Goal: Information Seeking & Learning: Get advice/opinions

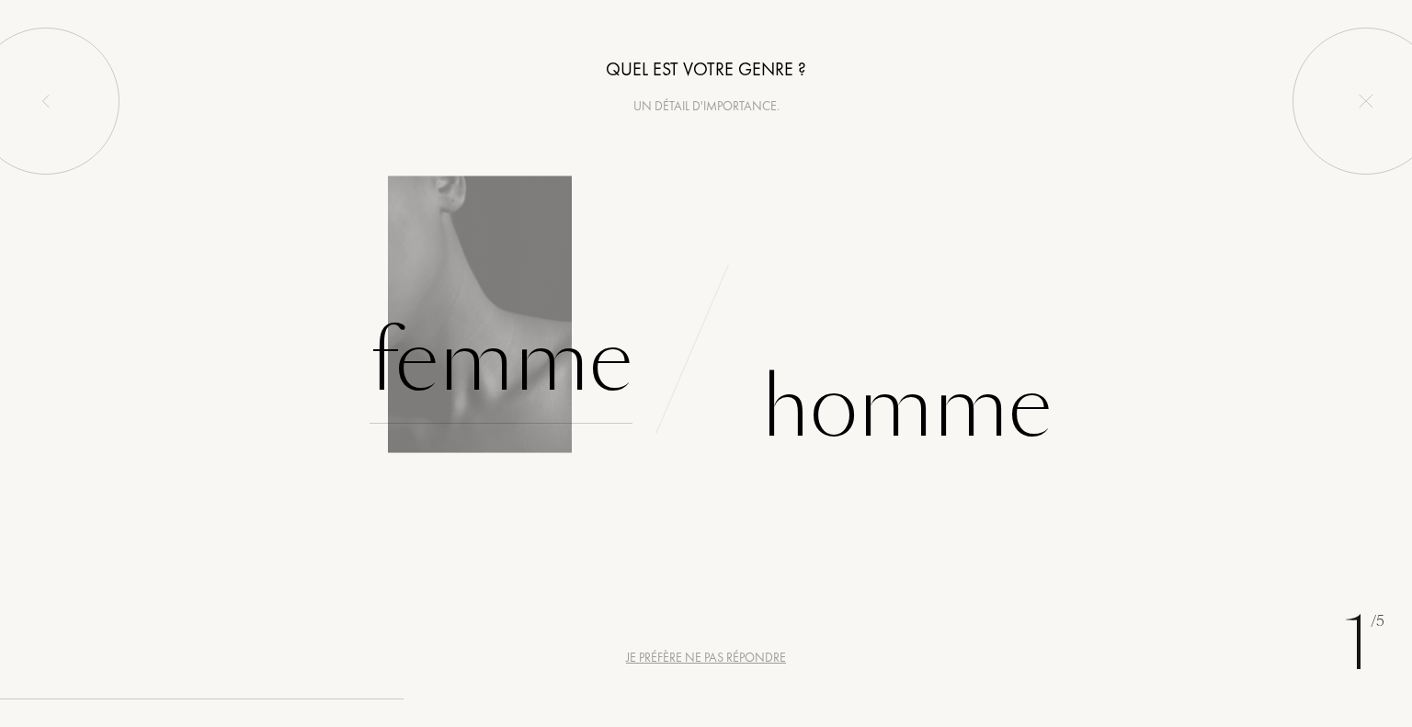
click at [510, 374] on div "Femme" at bounding box center [501, 362] width 263 height 124
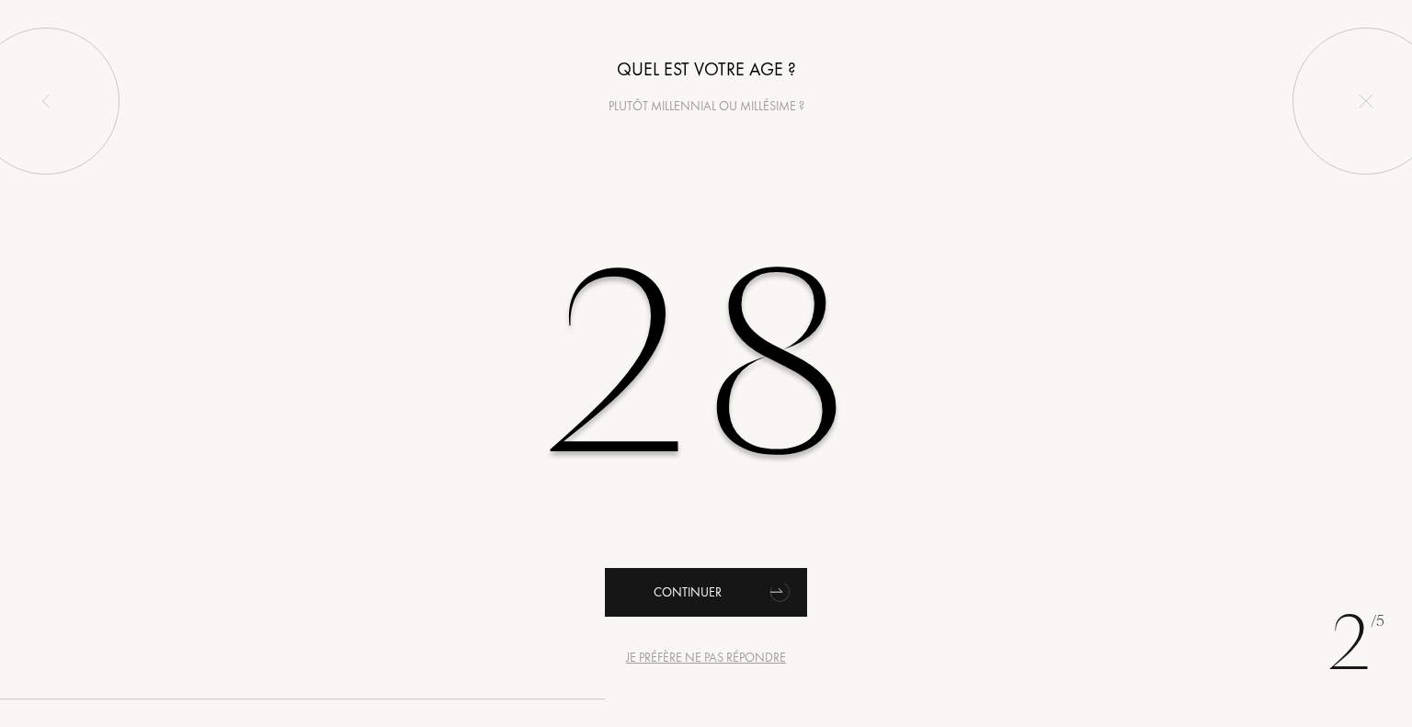
type input "28"
click at [743, 597] on div "Continuer" at bounding box center [706, 592] width 202 height 49
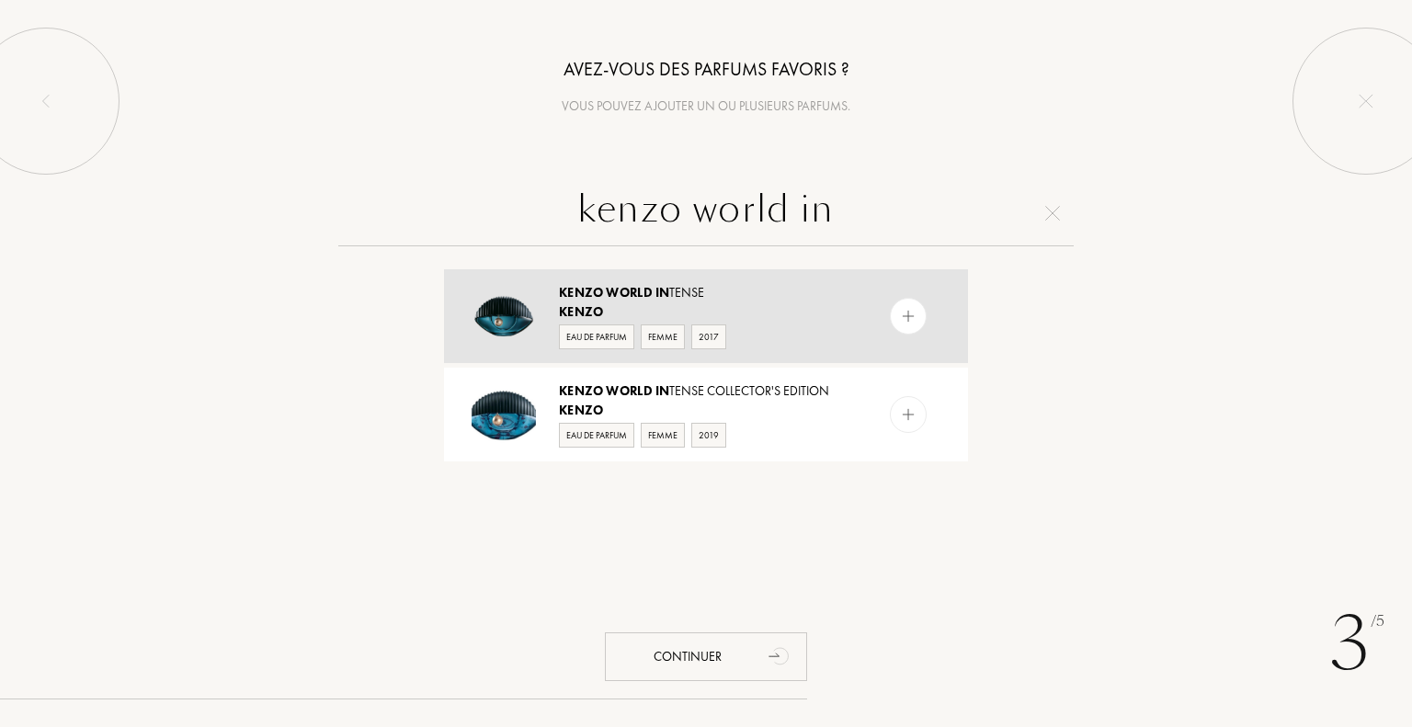
type input "kenzo world in"
click at [909, 319] on img at bounding box center [908, 316] width 17 height 17
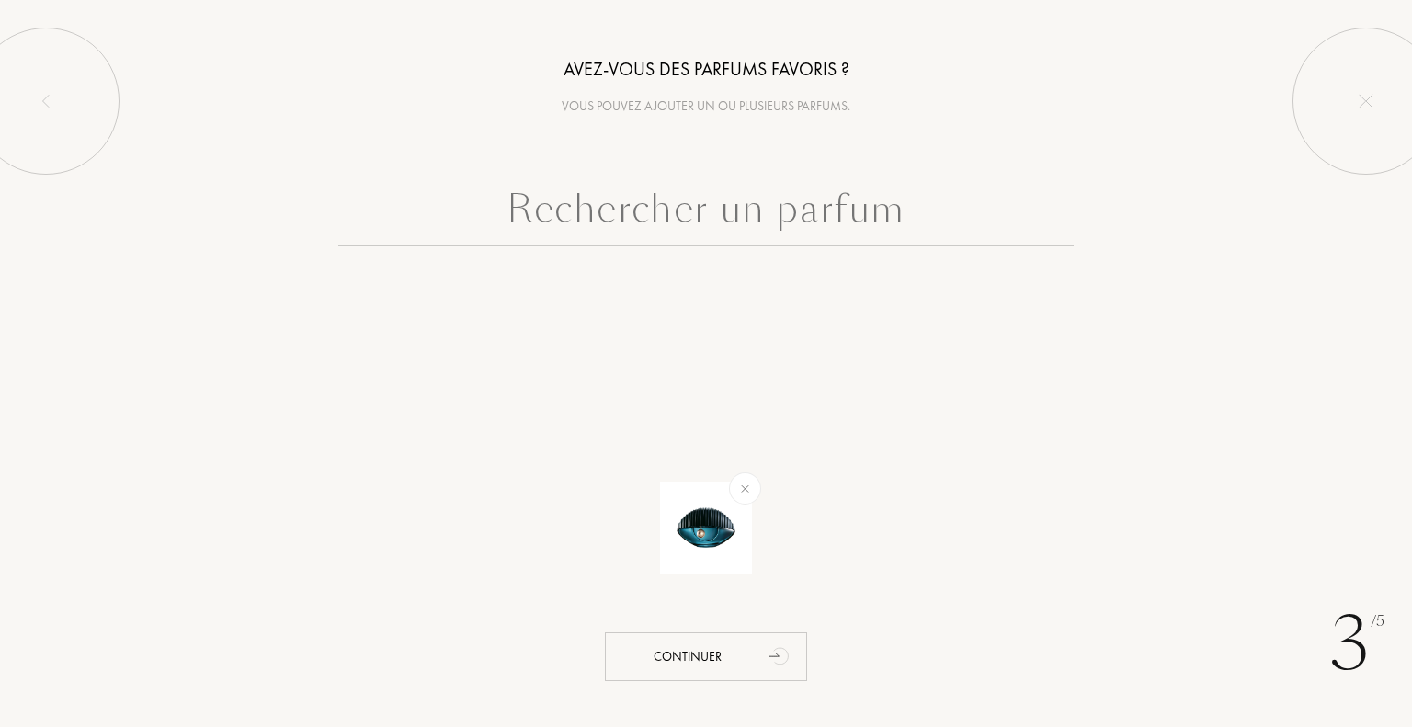
click at [765, 209] on input "text" at bounding box center [706, 213] width 736 height 66
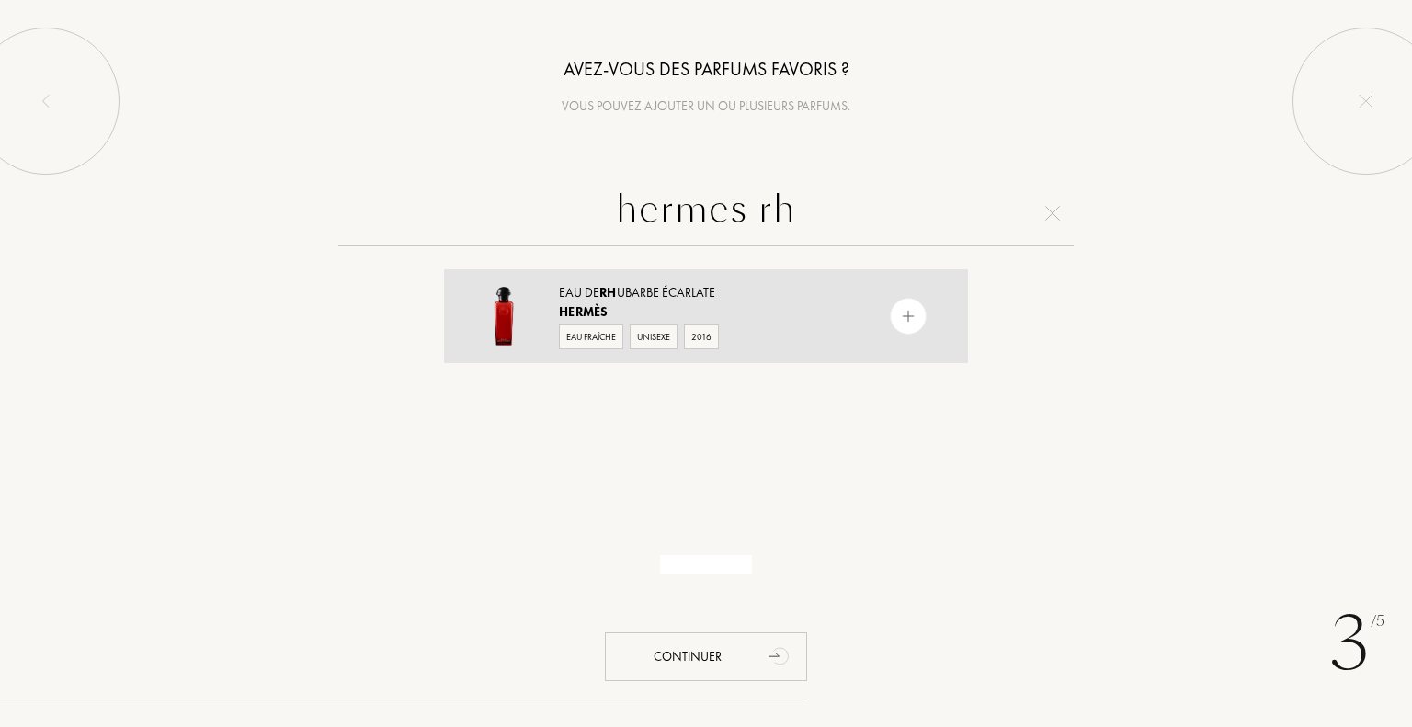
type input "hermes rh"
click at [904, 315] on img at bounding box center [908, 316] width 17 height 17
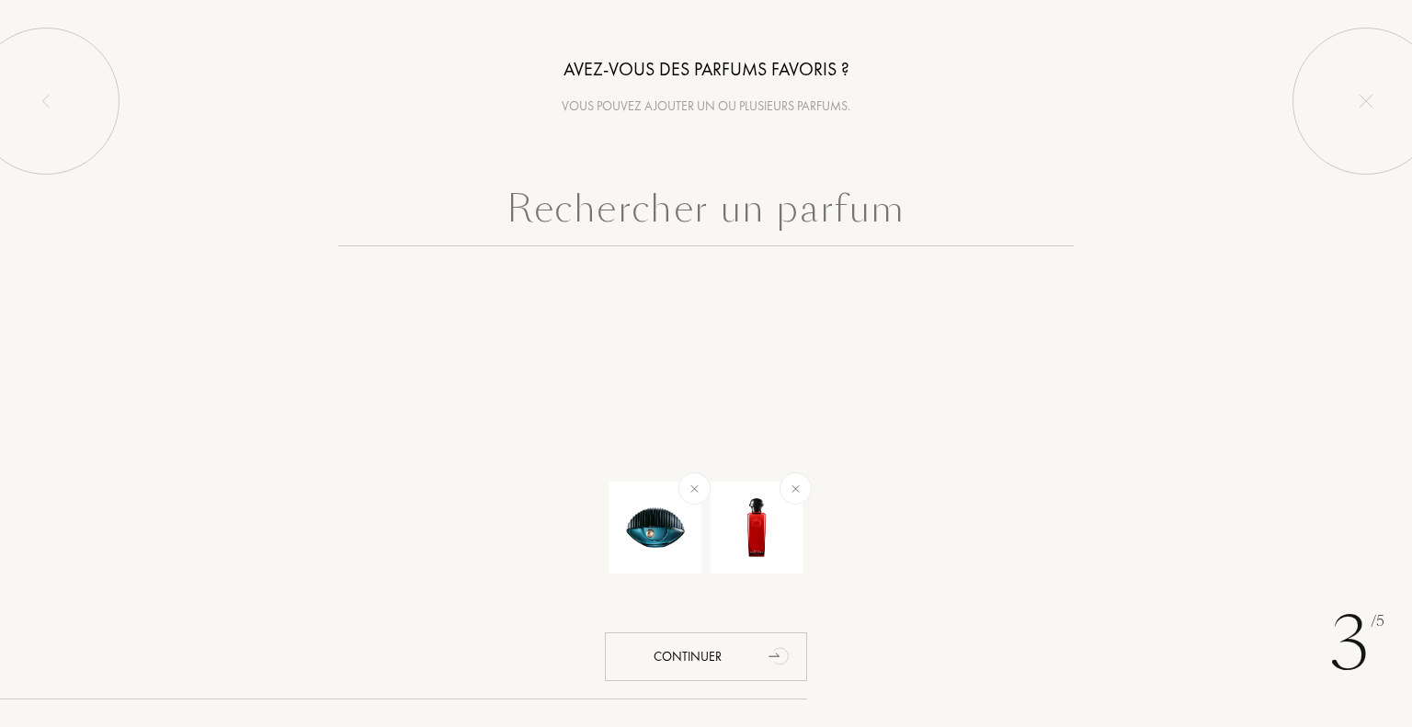
drag, startPoint x: 841, startPoint y: 196, endPoint x: 839, endPoint y: 228, distance: 32.3
click at [839, 228] on input "text" at bounding box center [706, 213] width 736 height 66
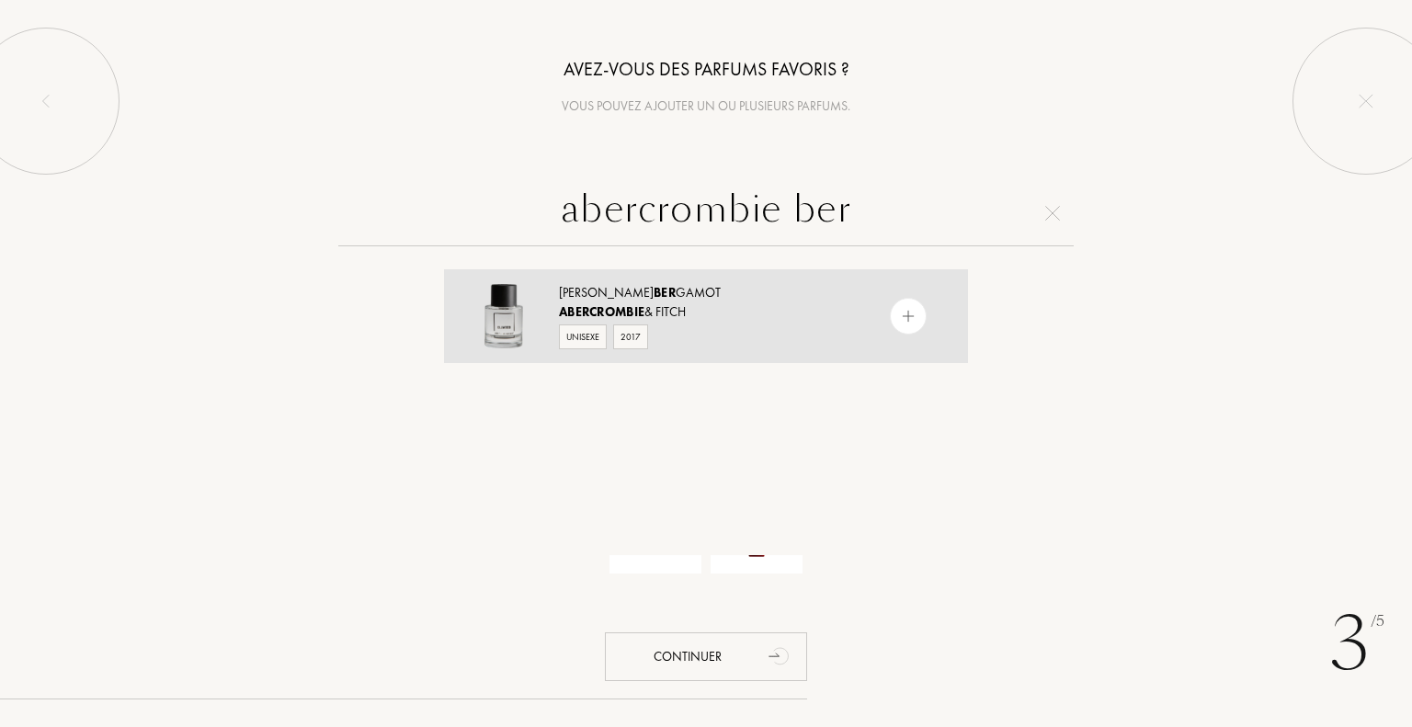
type input "abercrombie ber"
click at [906, 314] on img at bounding box center [908, 316] width 17 height 17
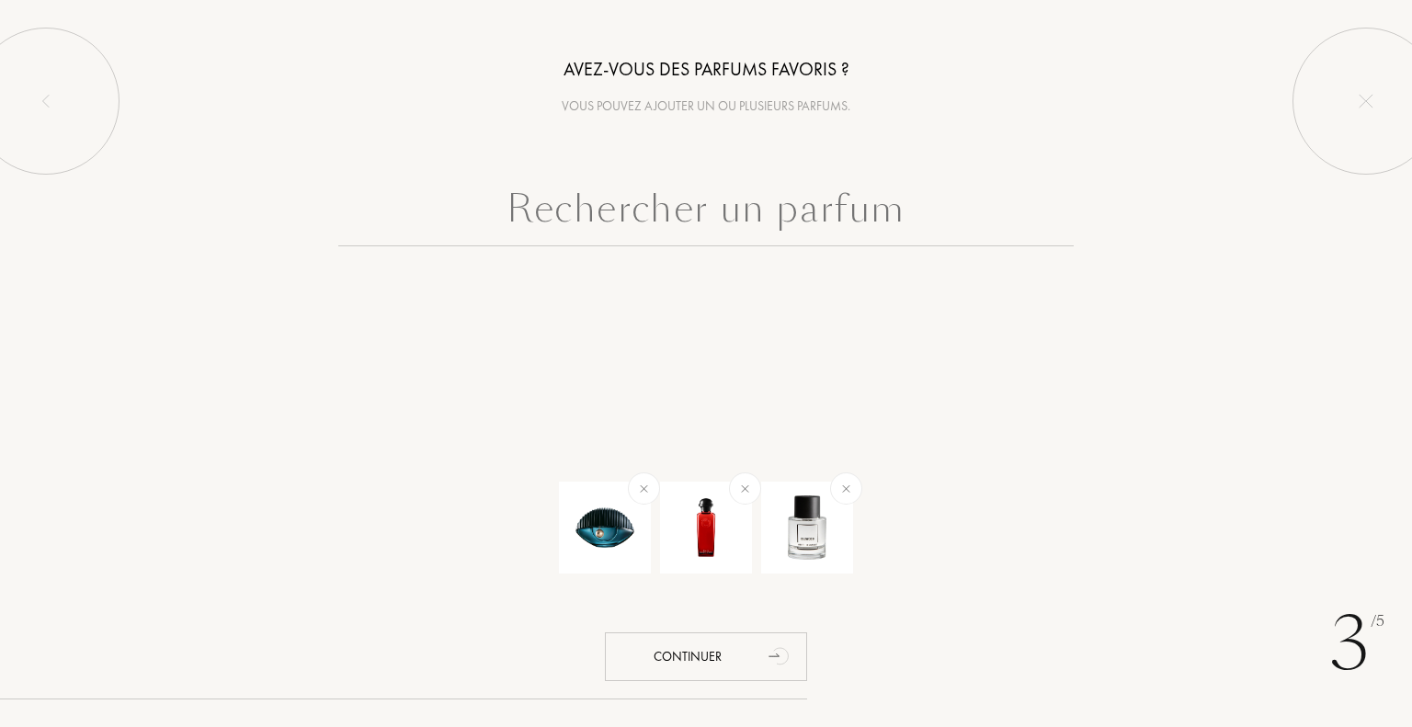
click at [668, 220] on input "text" at bounding box center [706, 213] width 736 height 66
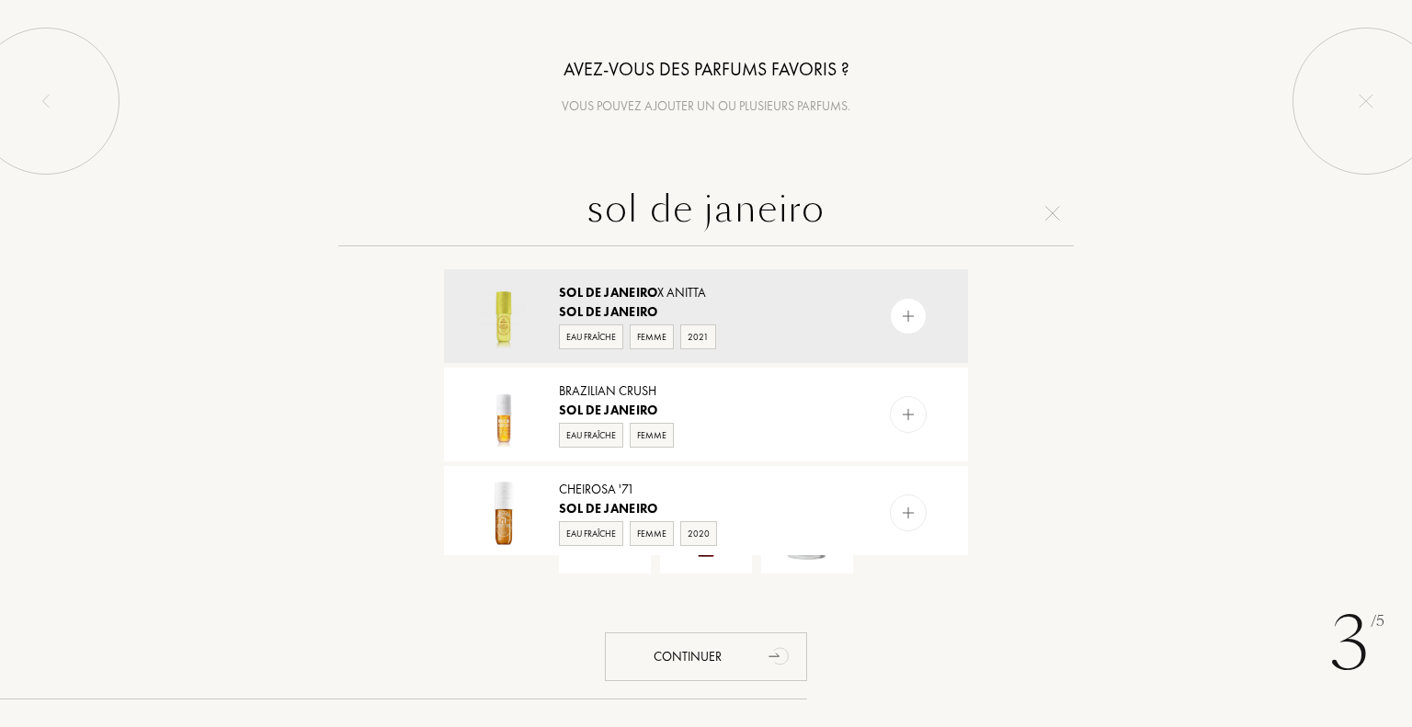
type input "sol de janeiro"
click at [1051, 214] on img at bounding box center [1053, 213] width 15 height 15
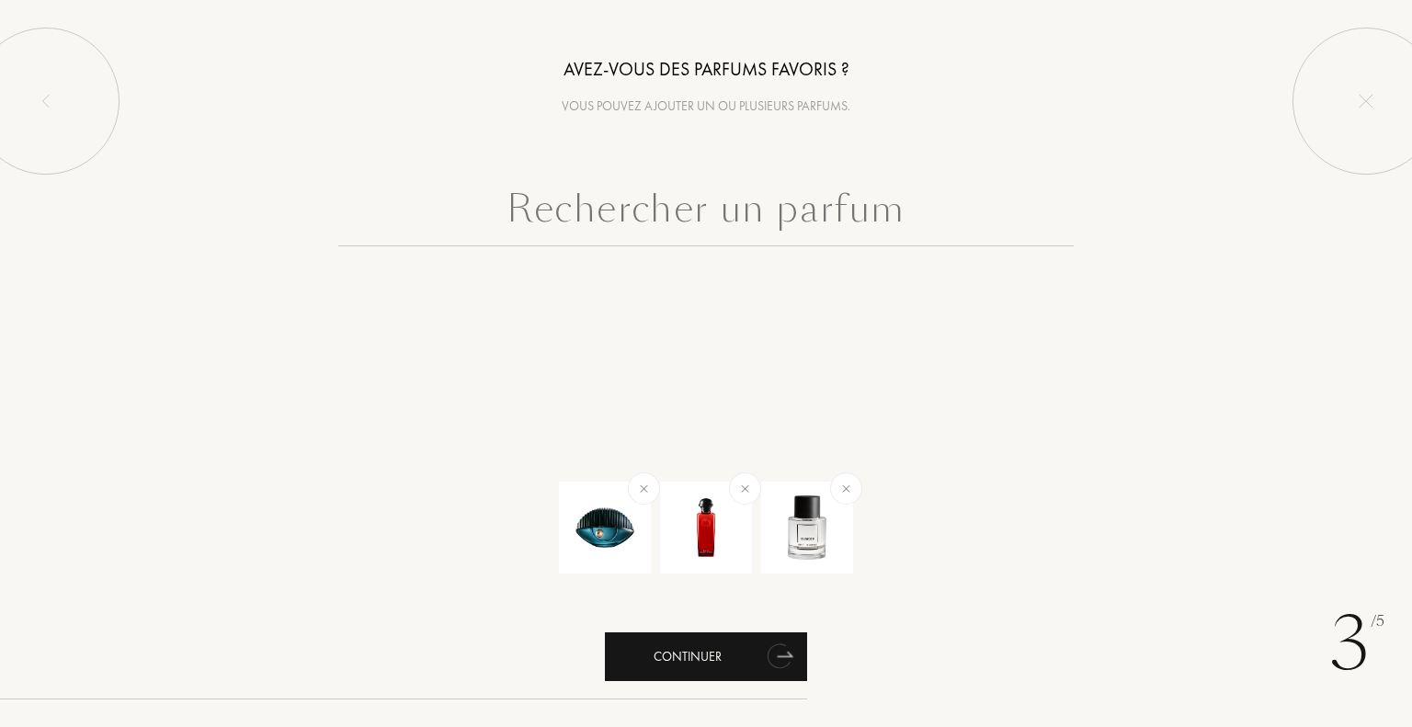
click at [714, 653] on div "Continuer" at bounding box center [706, 657] width 202 height 49
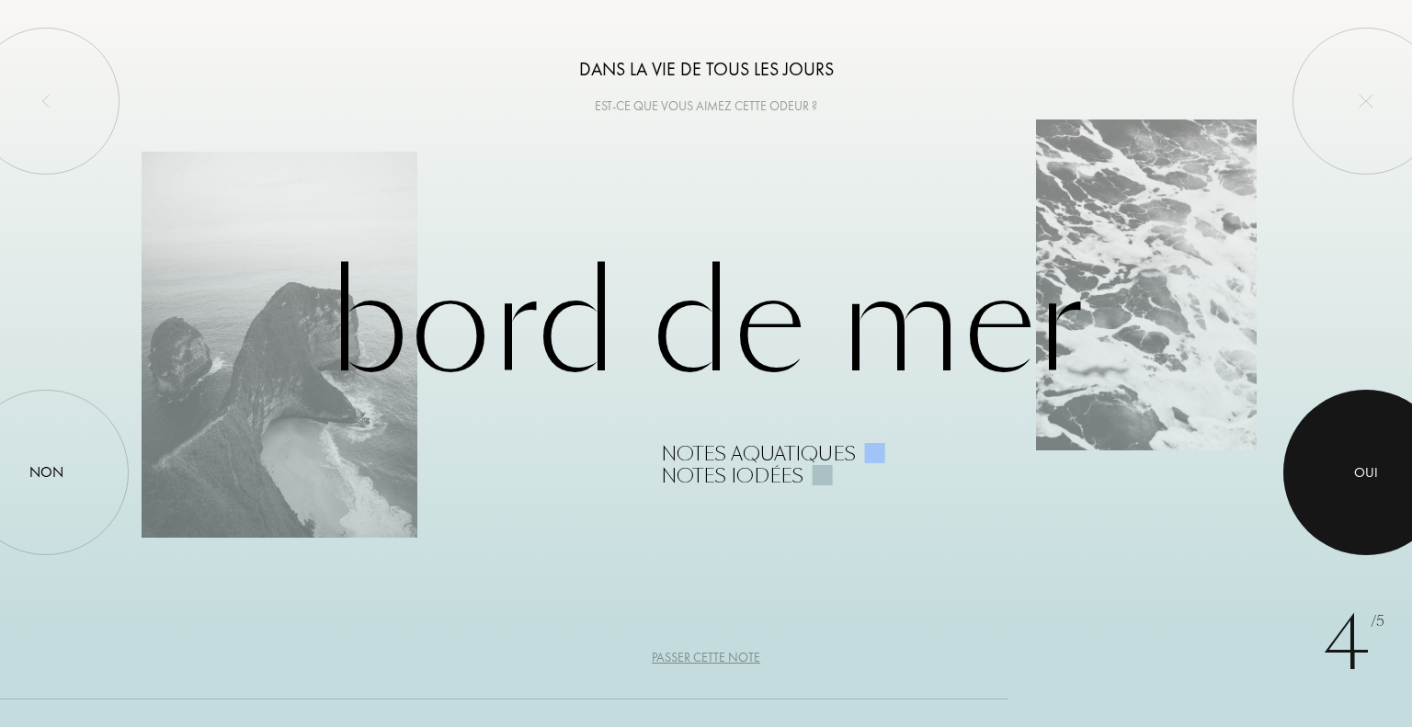
click at [1339, 475] on div at bounding box center [1367, 473] width 166 height 166
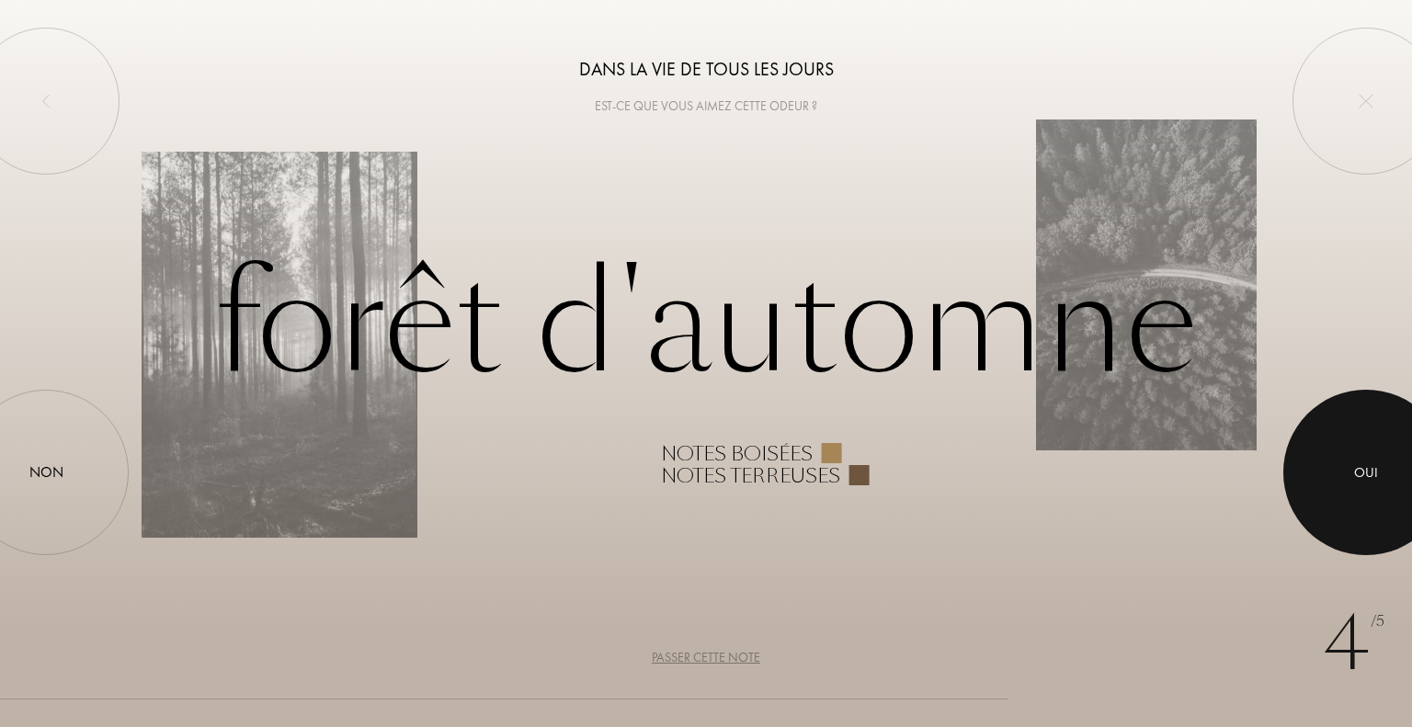
click at [1350, 469] on div at bounding box center [1367, 473] width 166 height 166
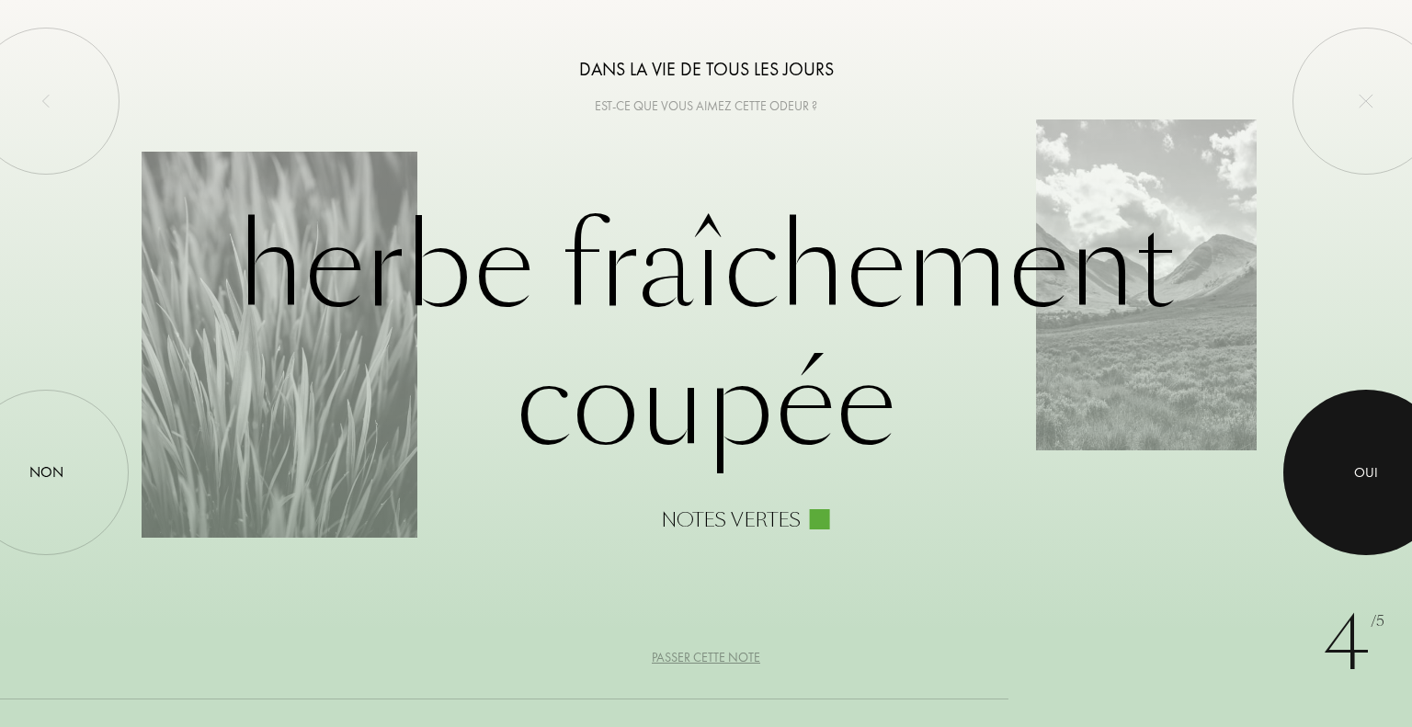
click at [1351, 470] on div at bounding box center [1367, 473] width 166 height 166
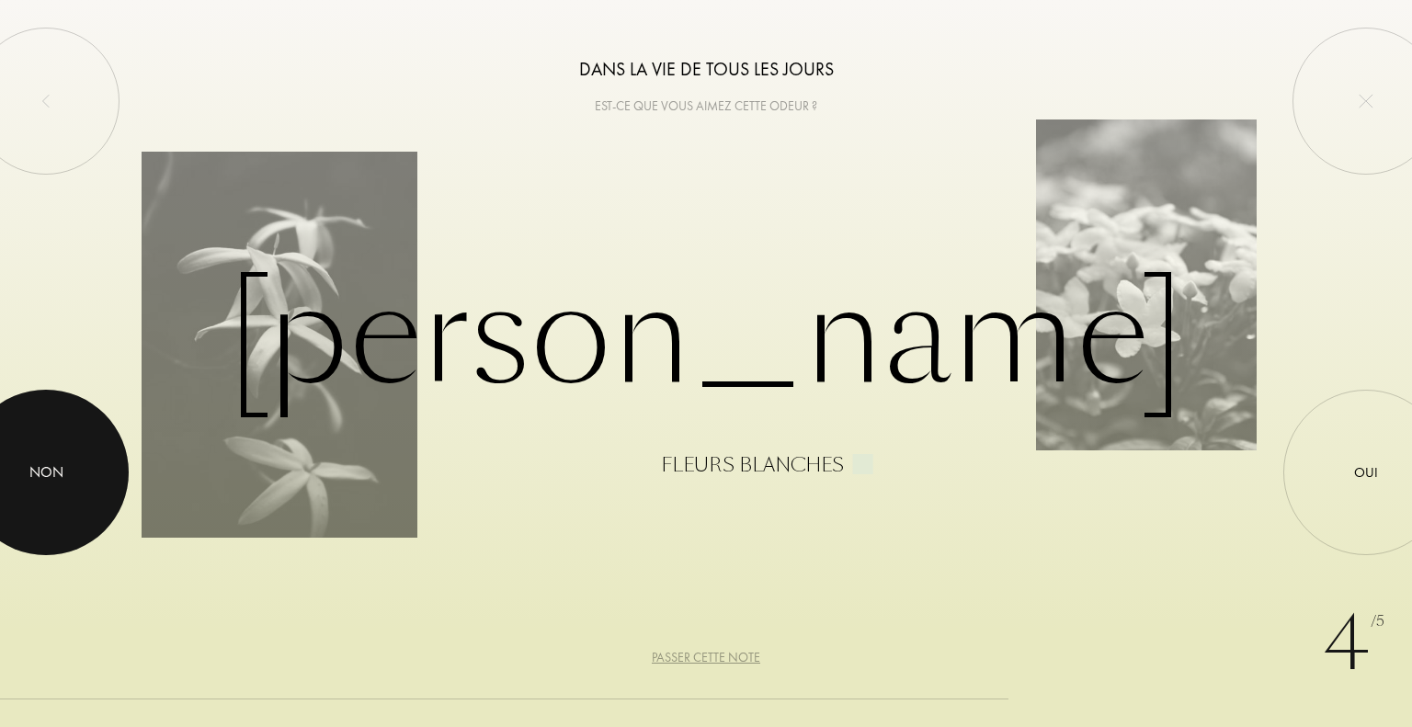
click at [84, 482] on div at bounding box center [46, 473] width 166 height 166
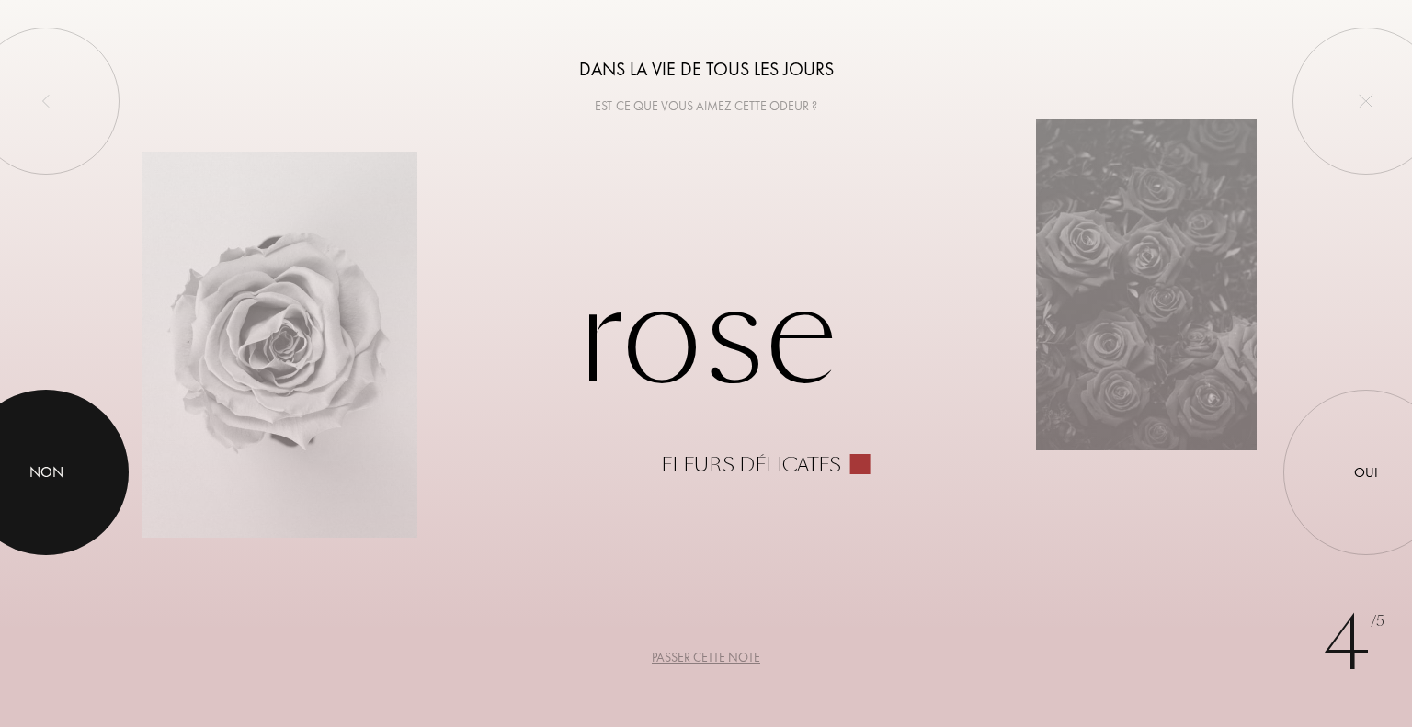
click at [28, 477] on div at bounding box center [46, 473] width 166 height 166
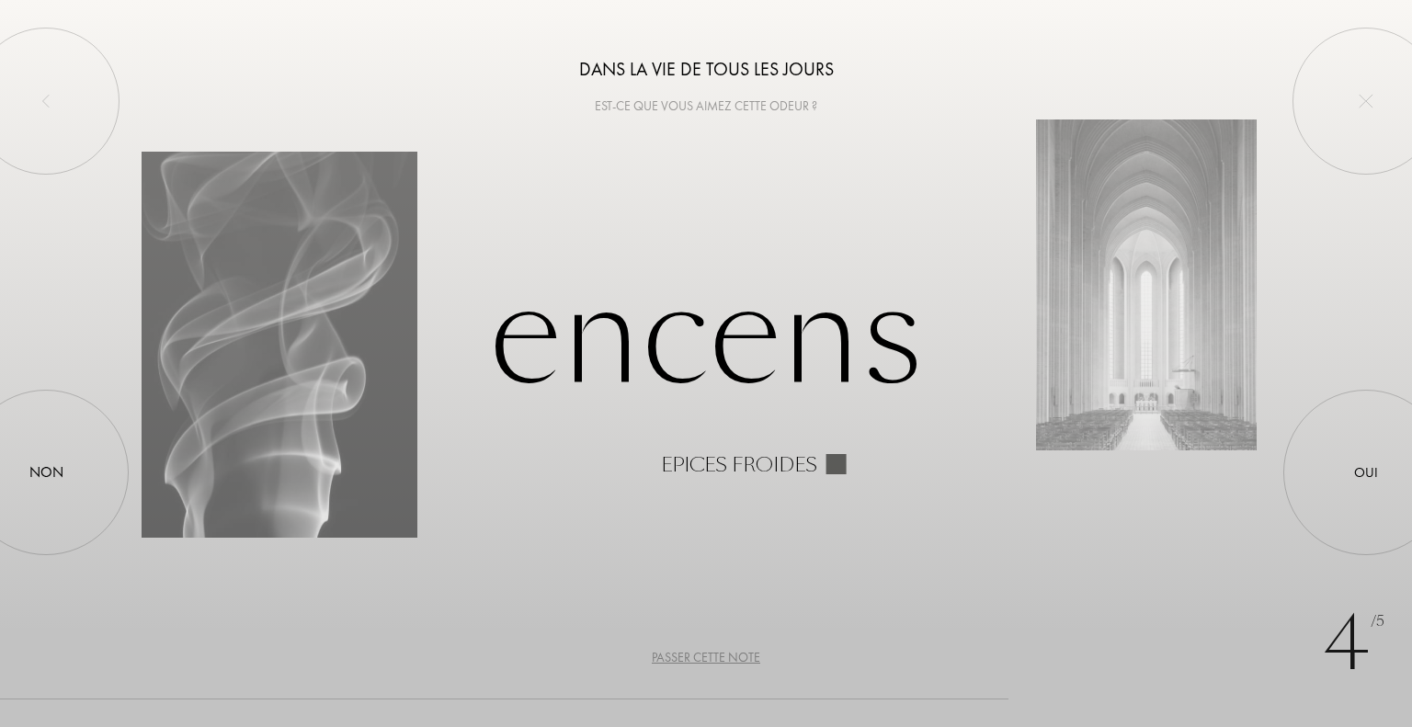
click at [703, 661] on div "Passer cette note" at bounding box center [706, 657] width 109 height 19
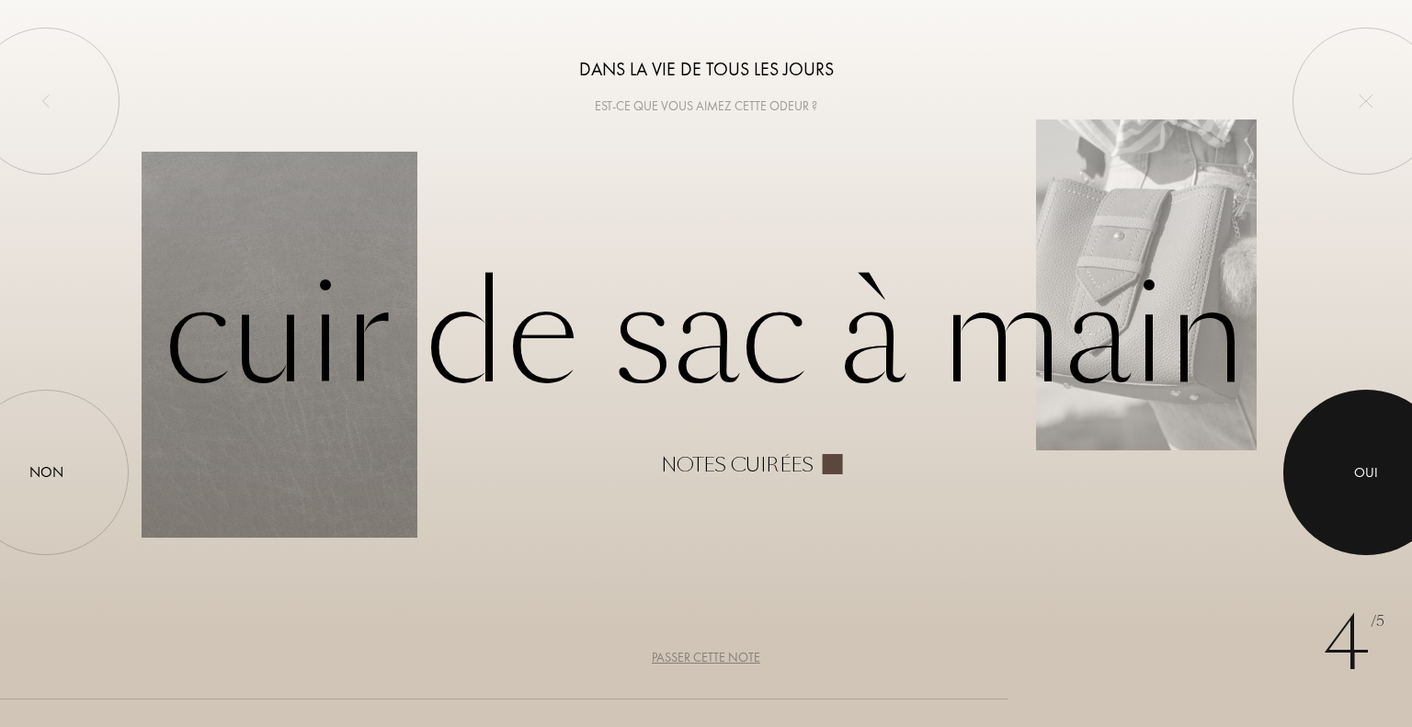
click at [1372, 457] on div at bounding box center [1367, 473] width 166 height 166
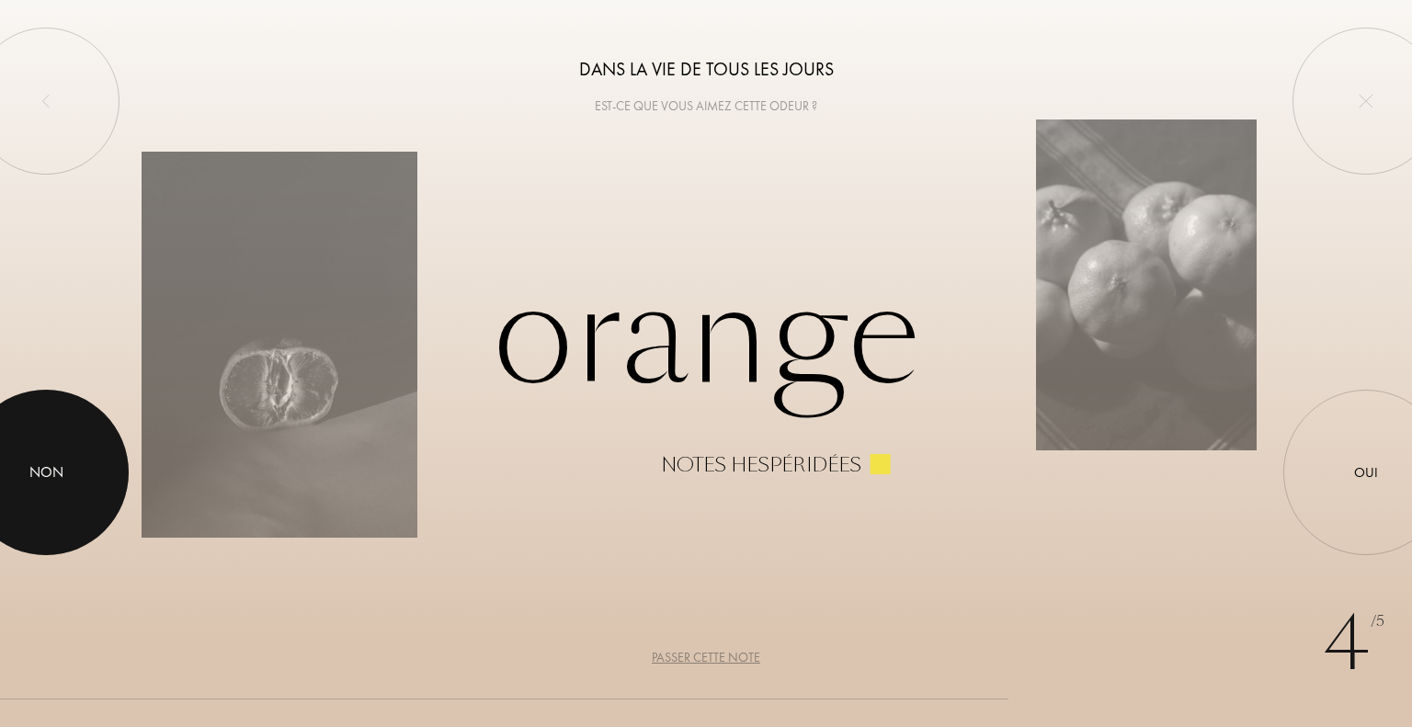
click at [37, 475] on div "Non" at bounding box center [46, 473] width 34 height 22
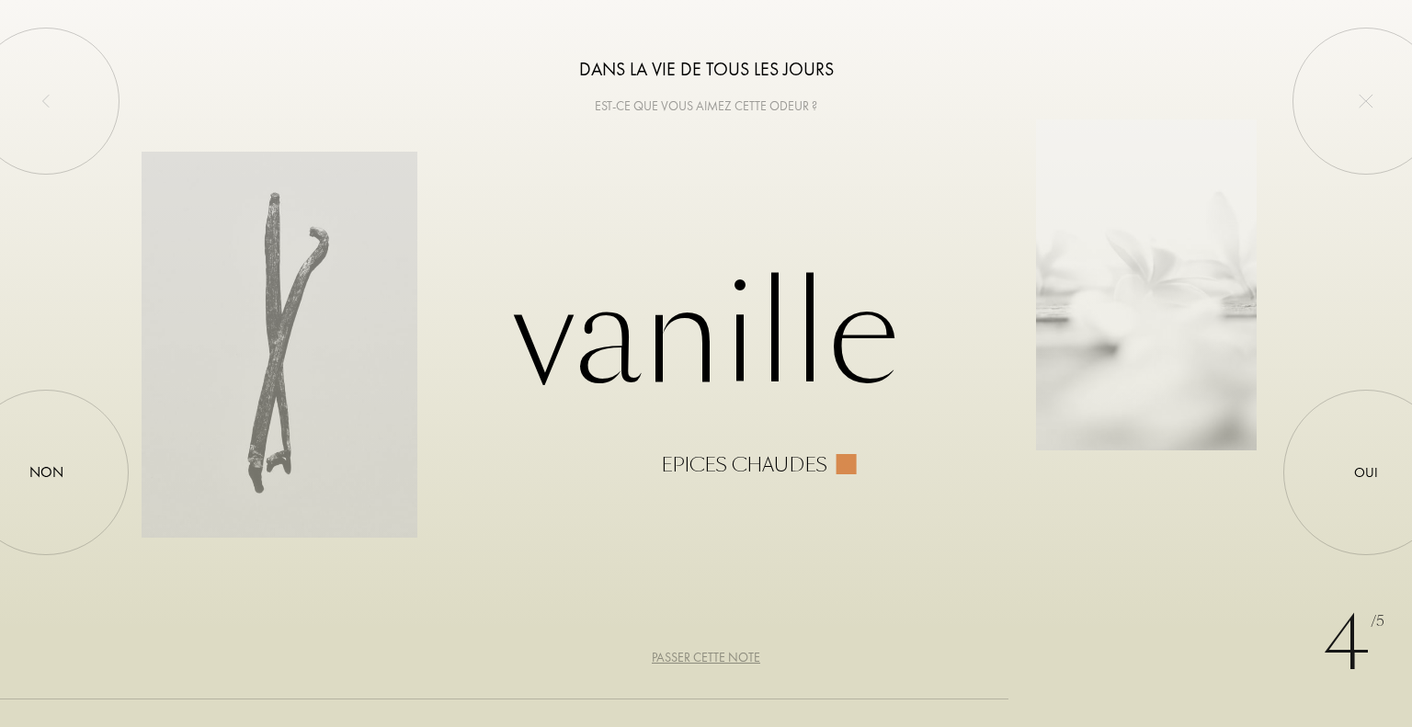
click at [682, 661] on div "Passer cette note" at bounding box center [706, 657] width 109 height 19
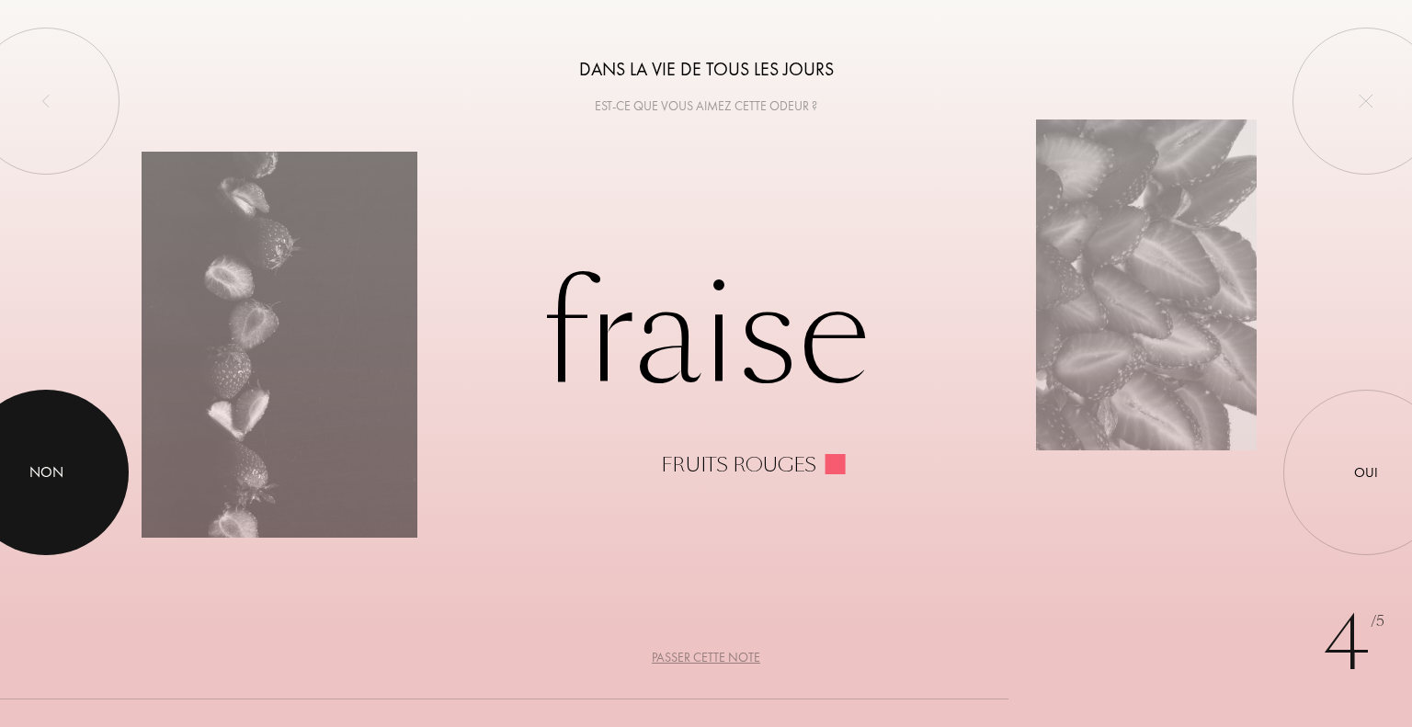
click at [81, 501] on div at bounding box center [46, 473] width 166 height 166
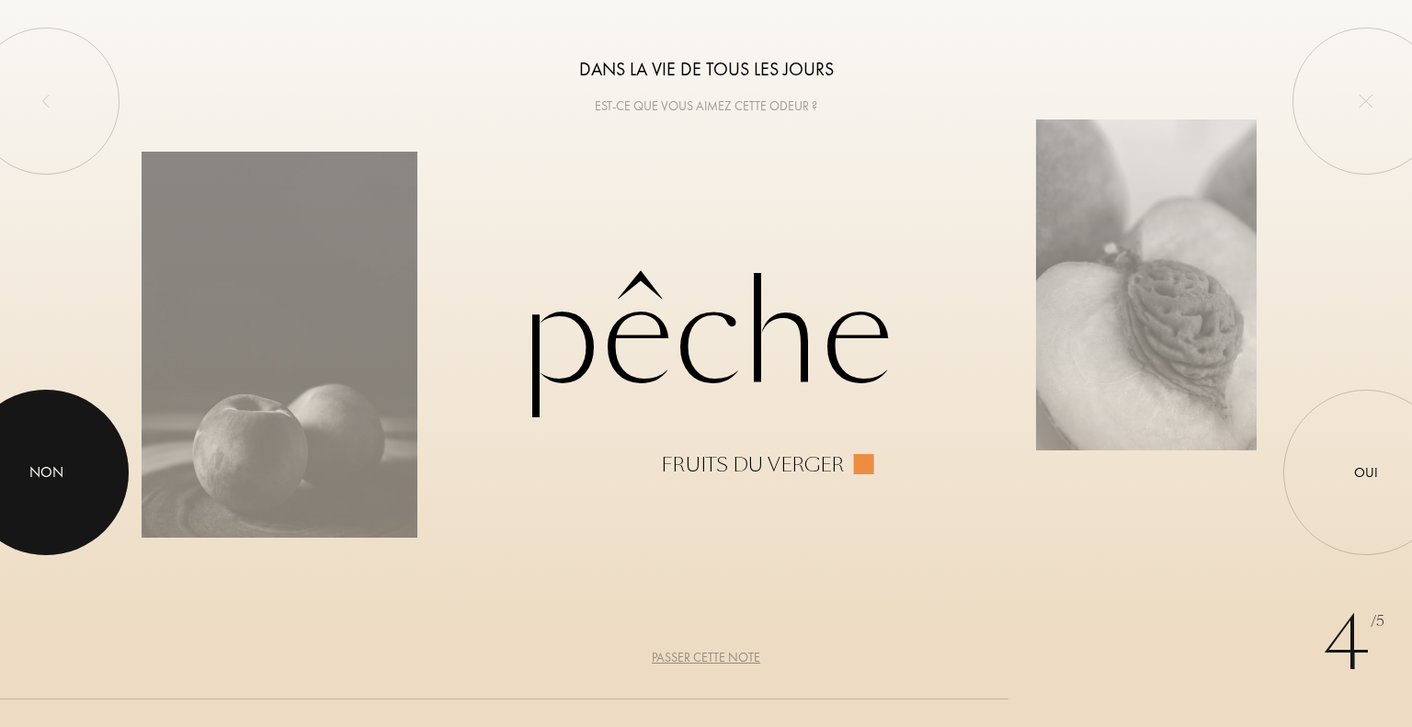
click at [71, 489] on div at bounding box center [46, 473] width 166 height 166
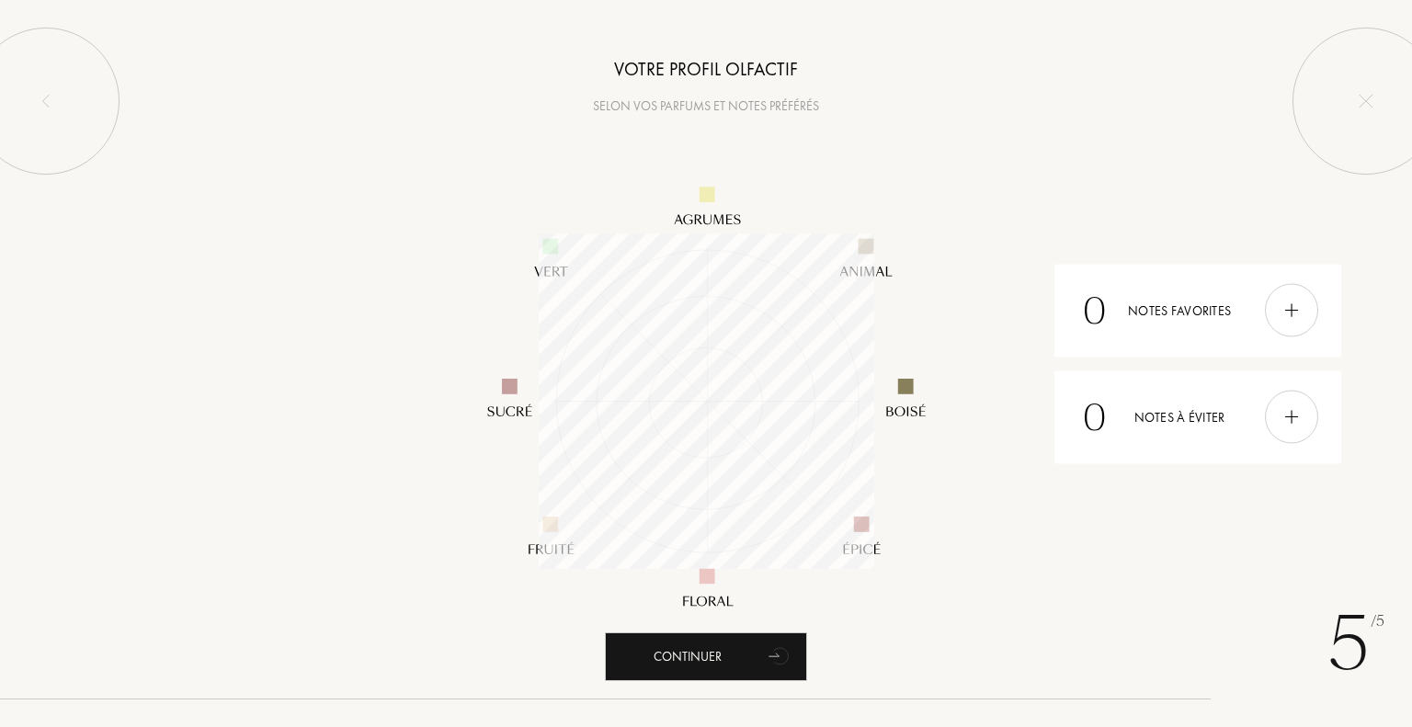
scroll to position [336, 336]
click at [1287, 301] on img at bounding box center [1292, 311] width 20 height 20
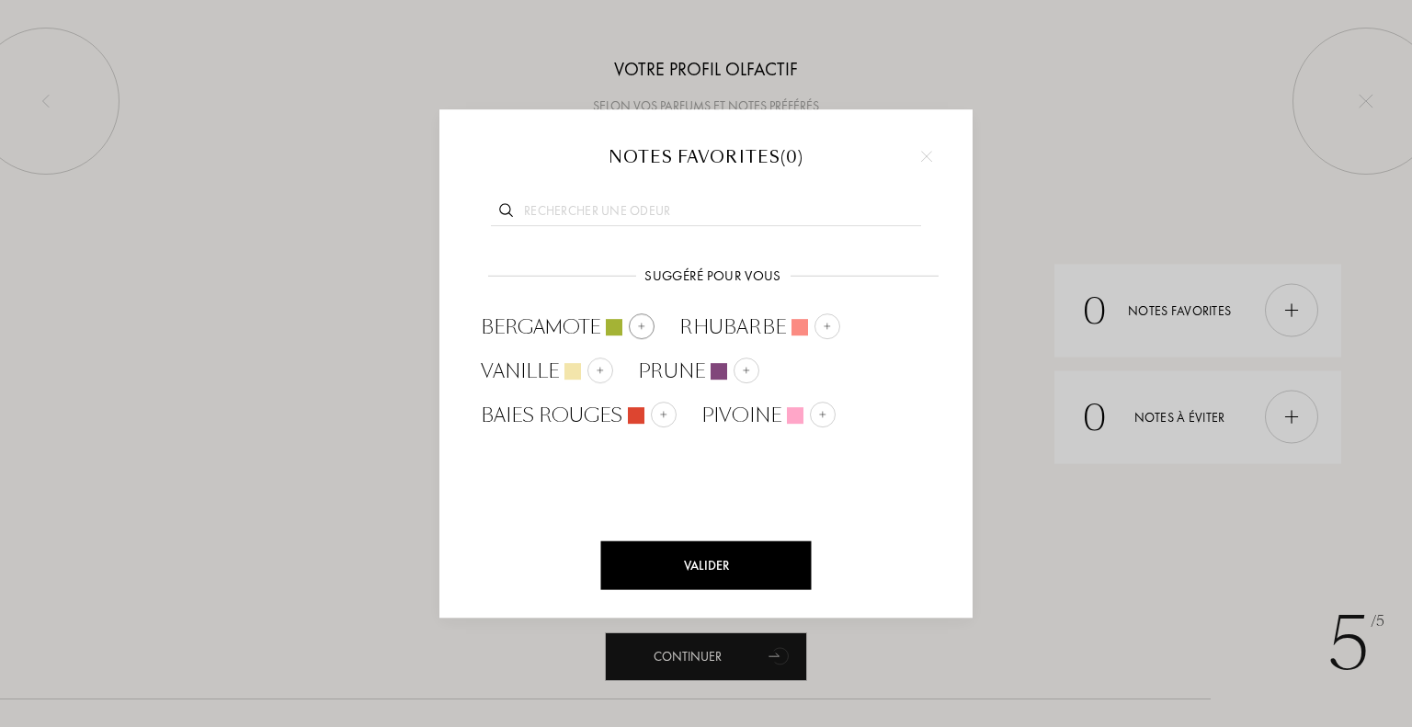
click at [640, 324] on img at bounding box center [641, 325] width 9 height 9
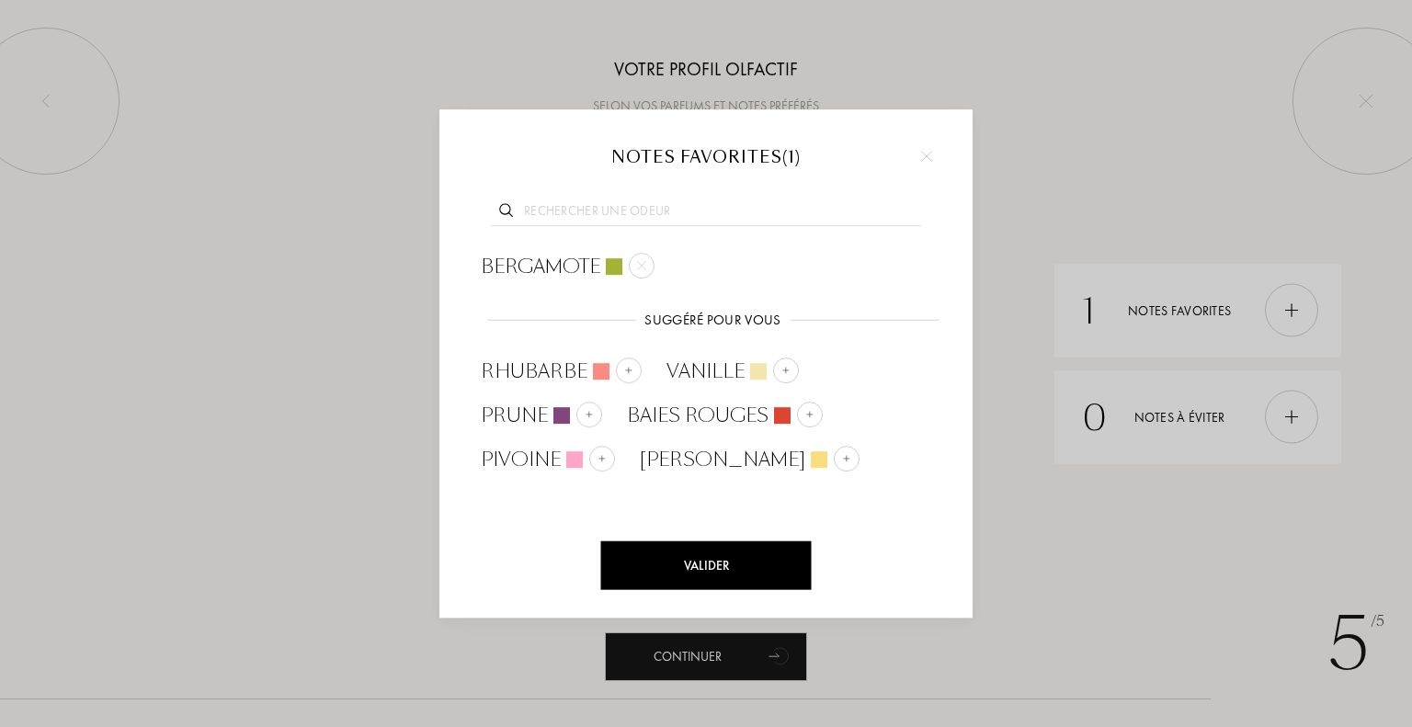
click at [648, 212] on input "text" at bounding box center [706, 213] width 430 height 25
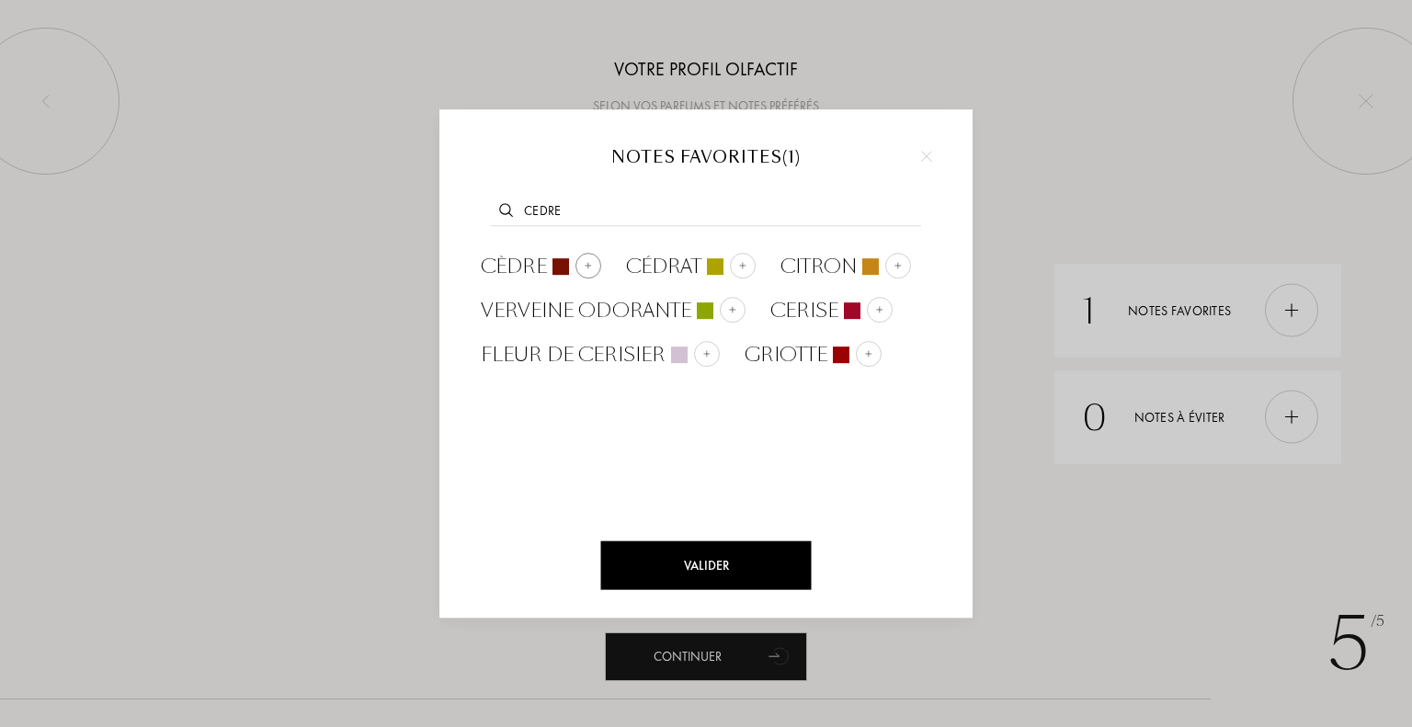
type input "cedre"
click at [580, 267] on div at bounding box center [589, 266] width 26 height 26
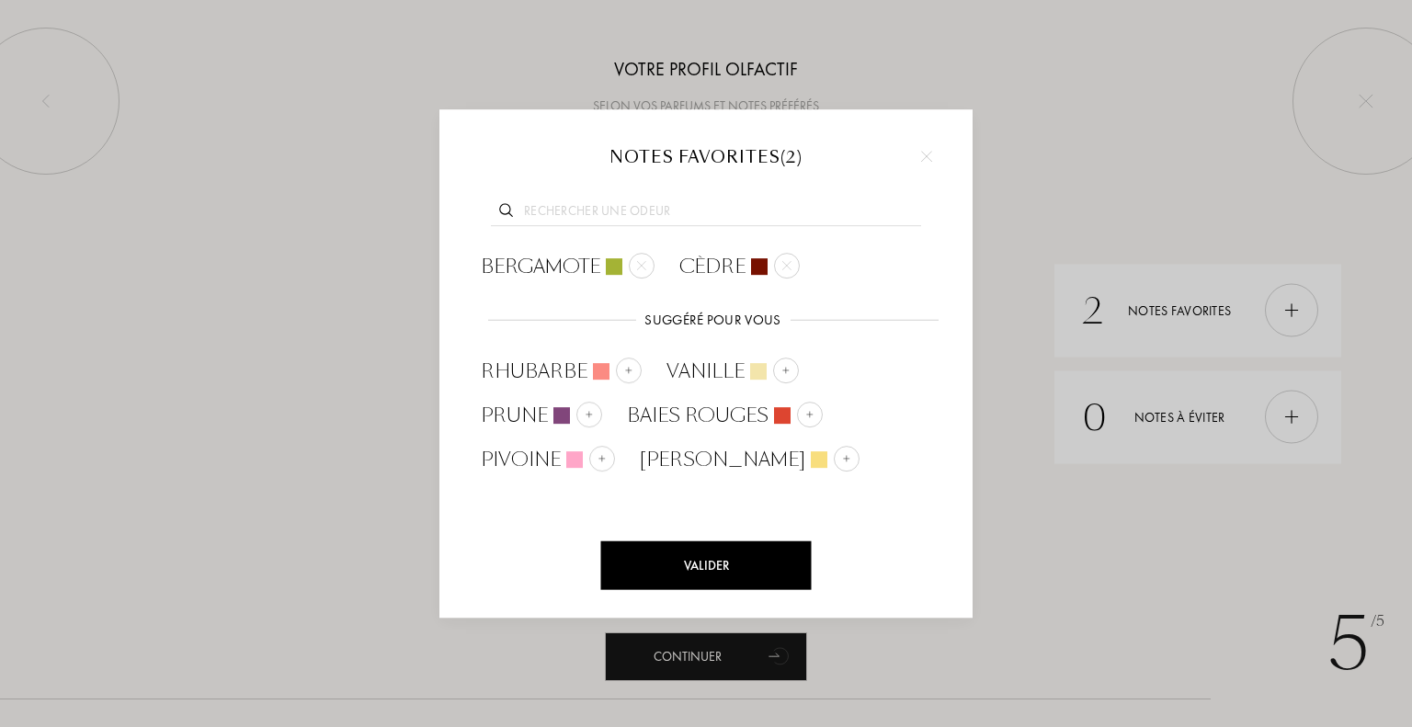
click at [690, 209] on input "text" at bounding box center [706, 213] width 430 height 25
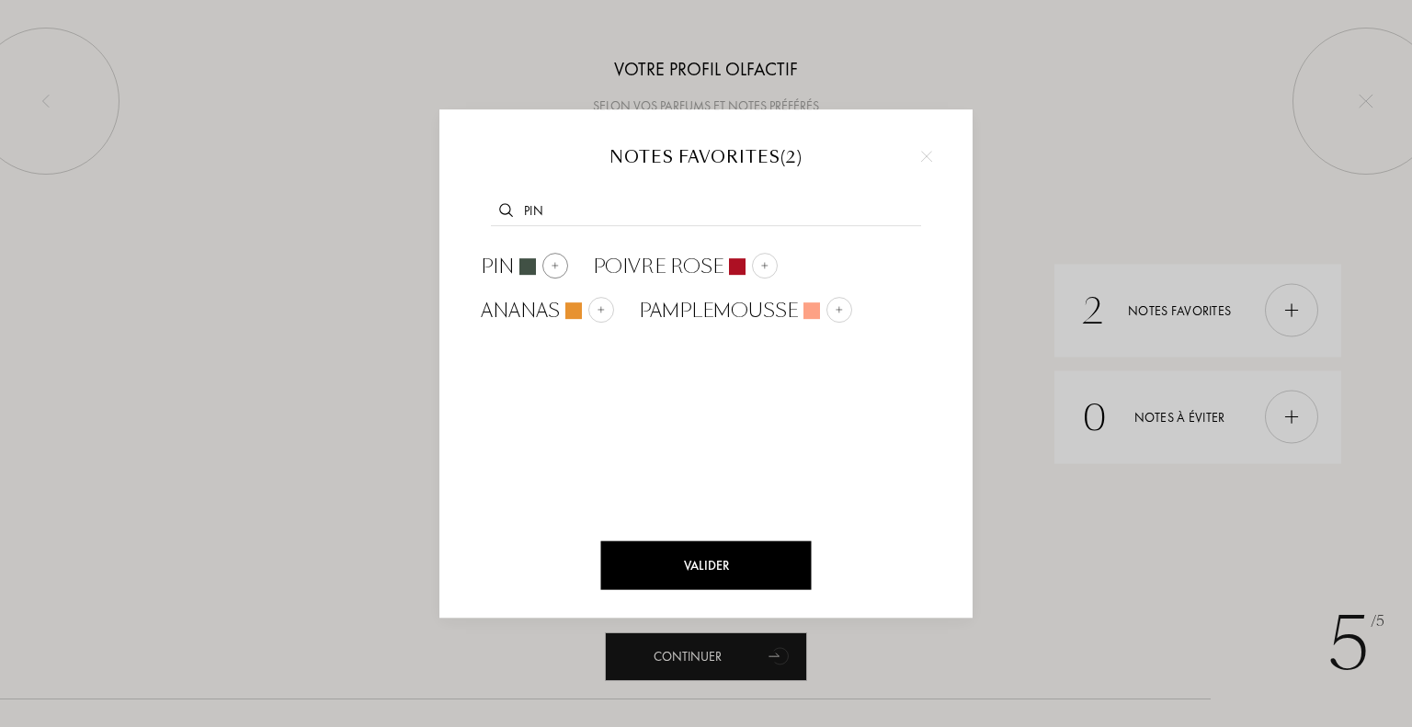
type input "pin"
click at [551, 267] on img at bounding box center [555, 265] width 9 height 9
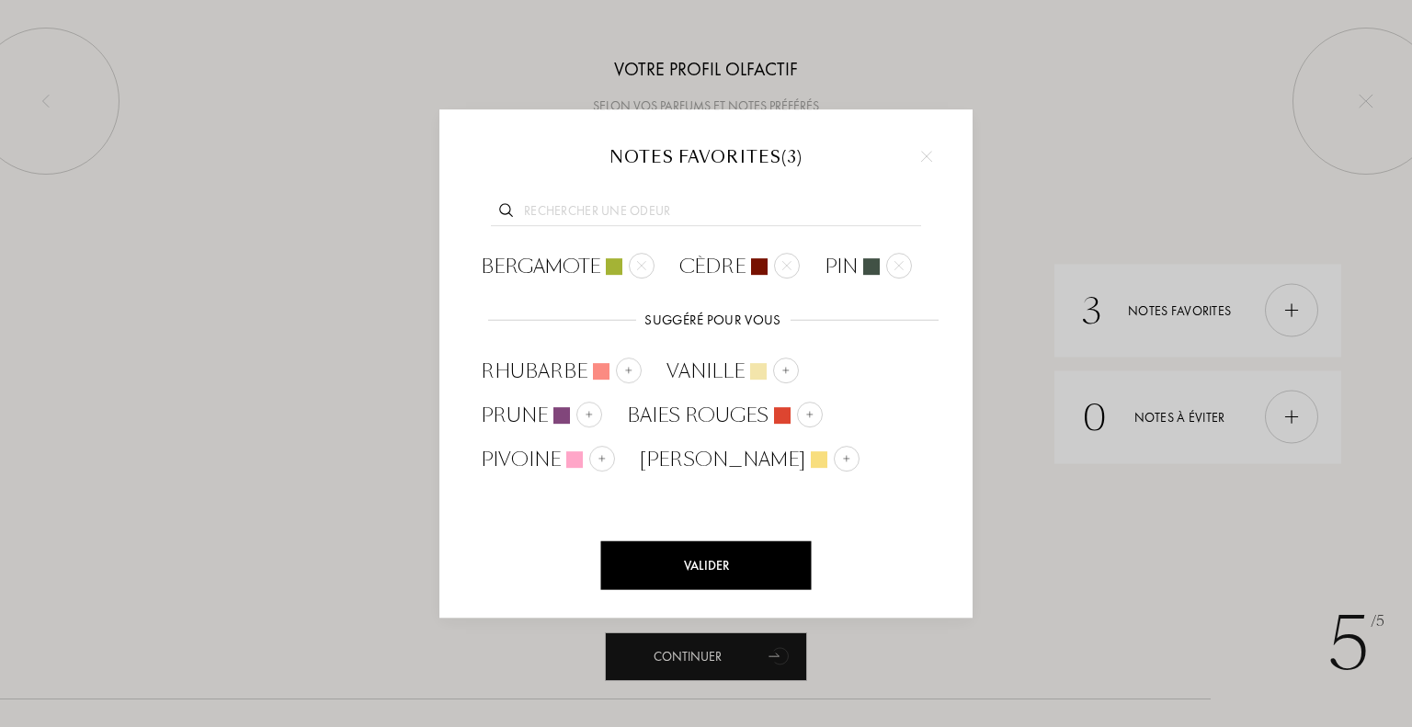
click at [658, 207] on input "text" at bounding box center [706, 213] width 430 height 25
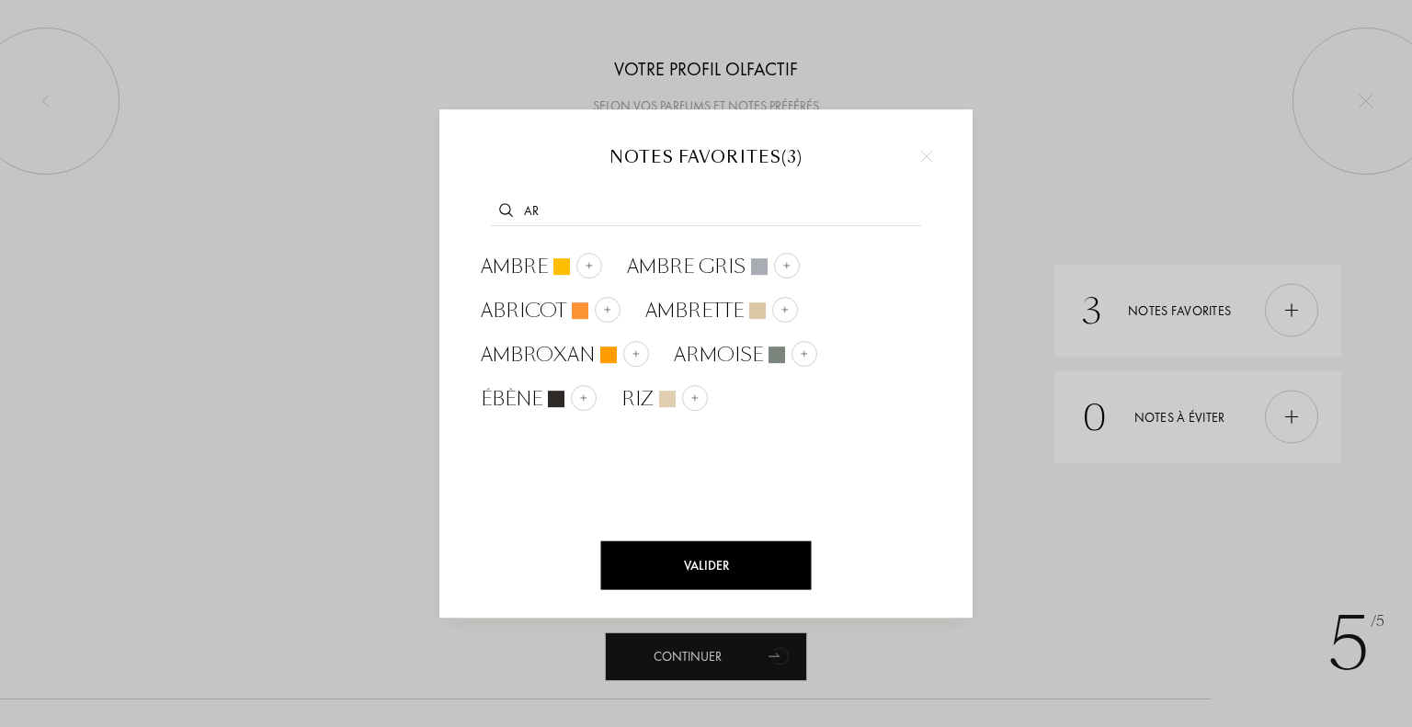
type input "a"
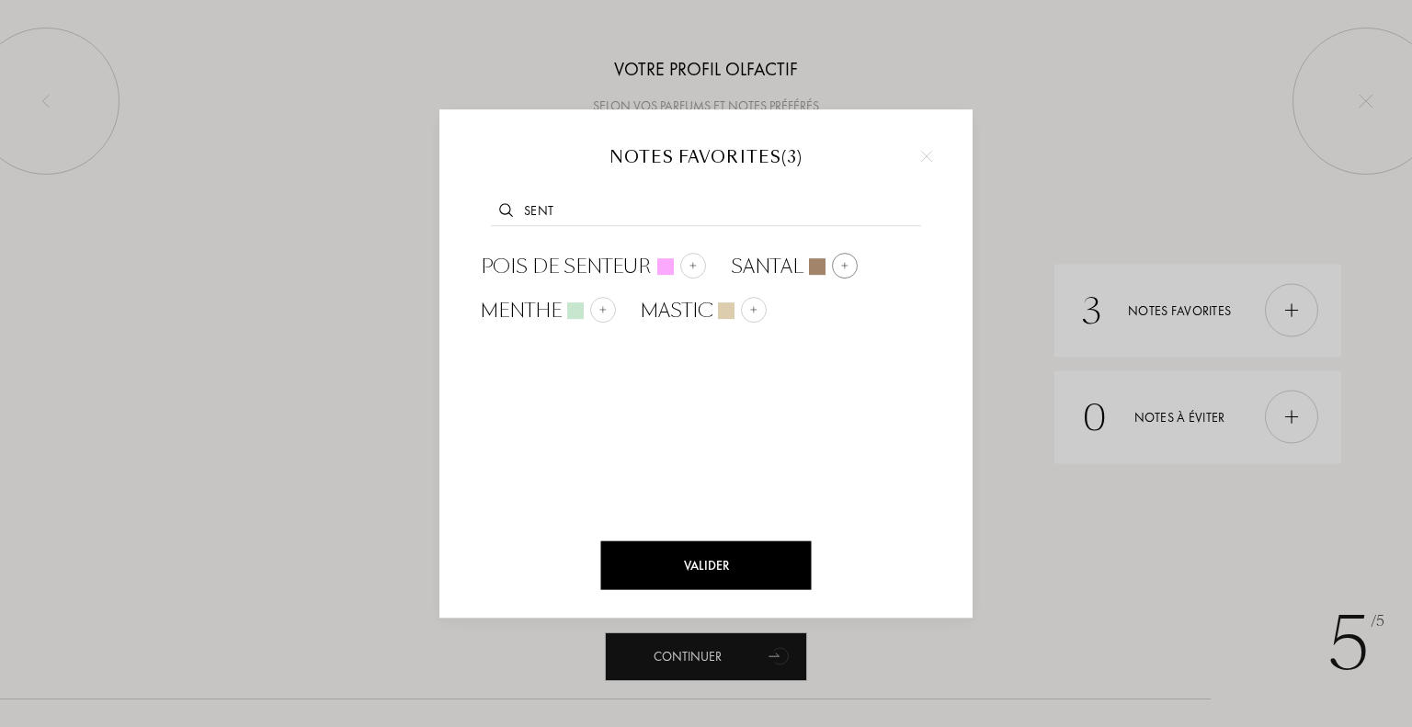
type input "sent"
click at [850, 268] on div at bounding box center [845, 266] width 26 height 26
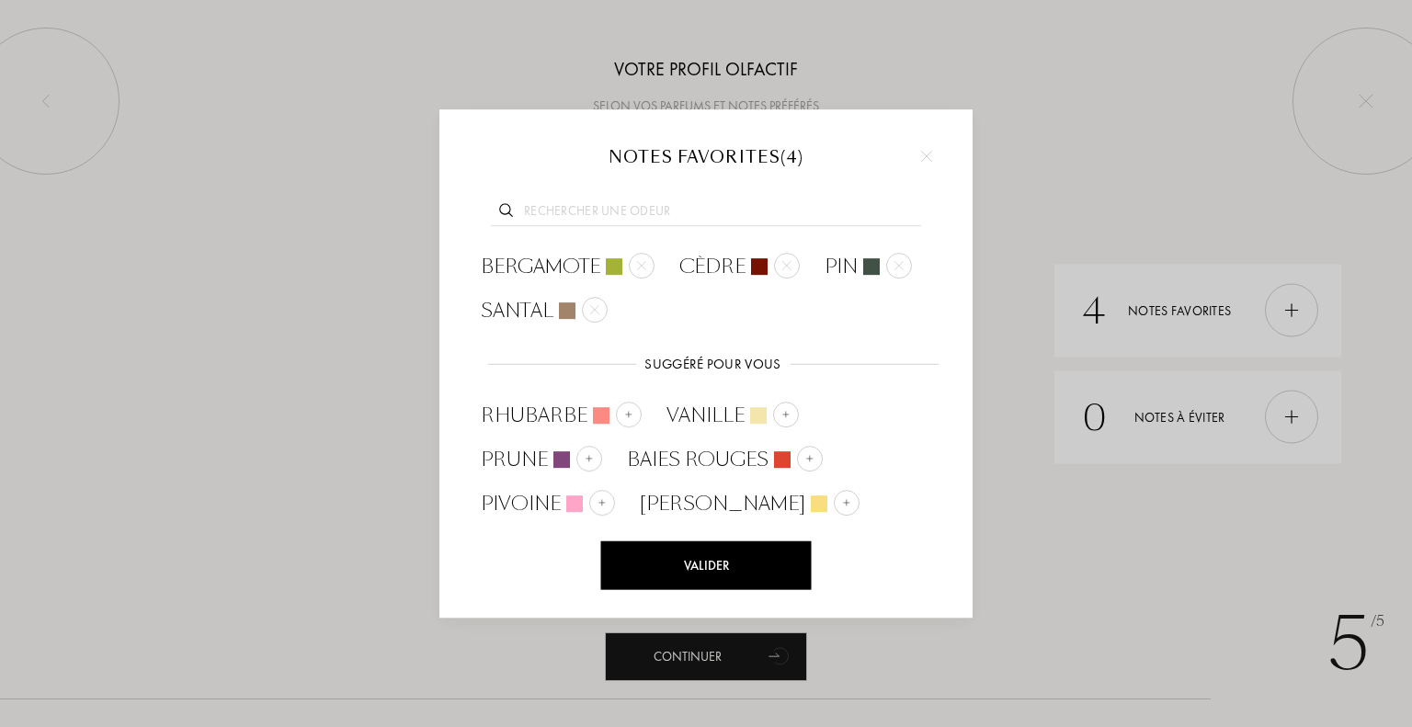
click at [730, 568] on div "Valider" at bounding box center [706, 566] width 211 height 49
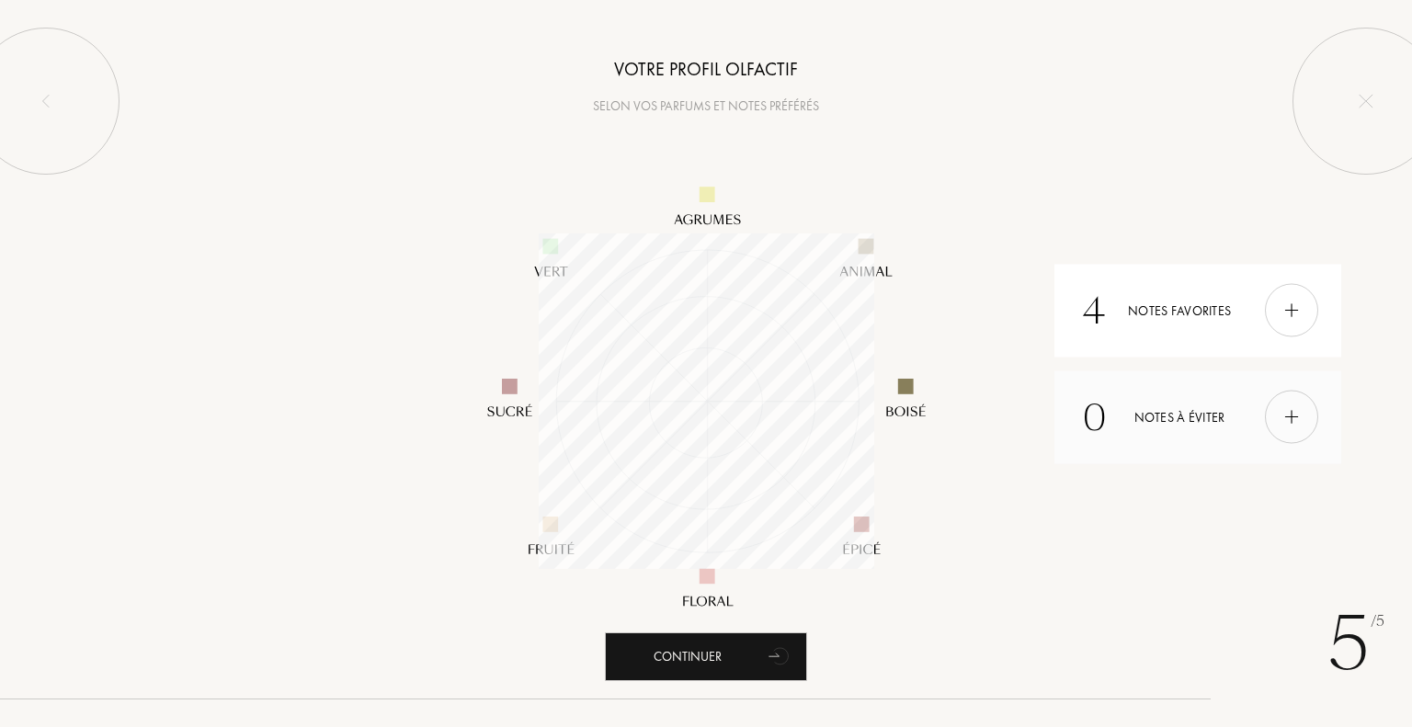
click at [1283, 414] on img at bounding box center [1292, 417] width 20 height 20
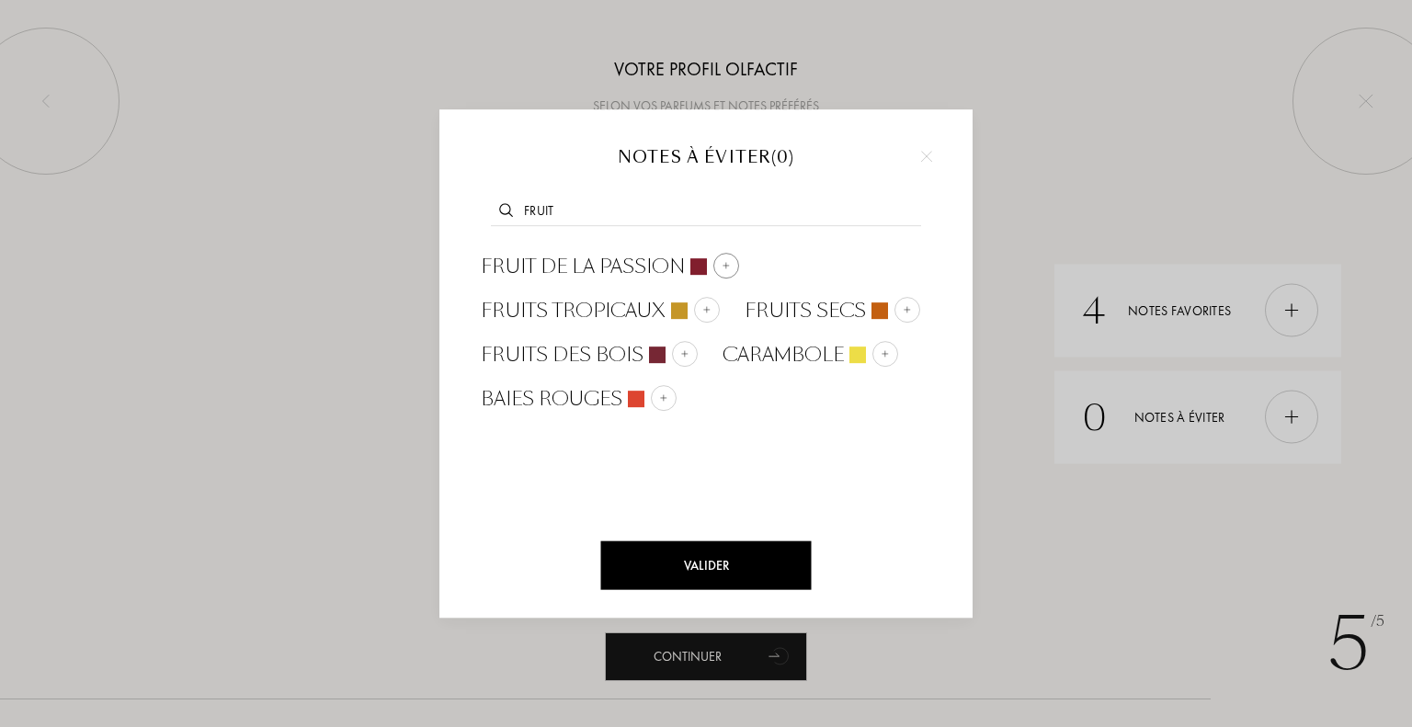
type input "fruit"
click at [723, 267] on img at bounding box center [726, 265] width 9 height 9
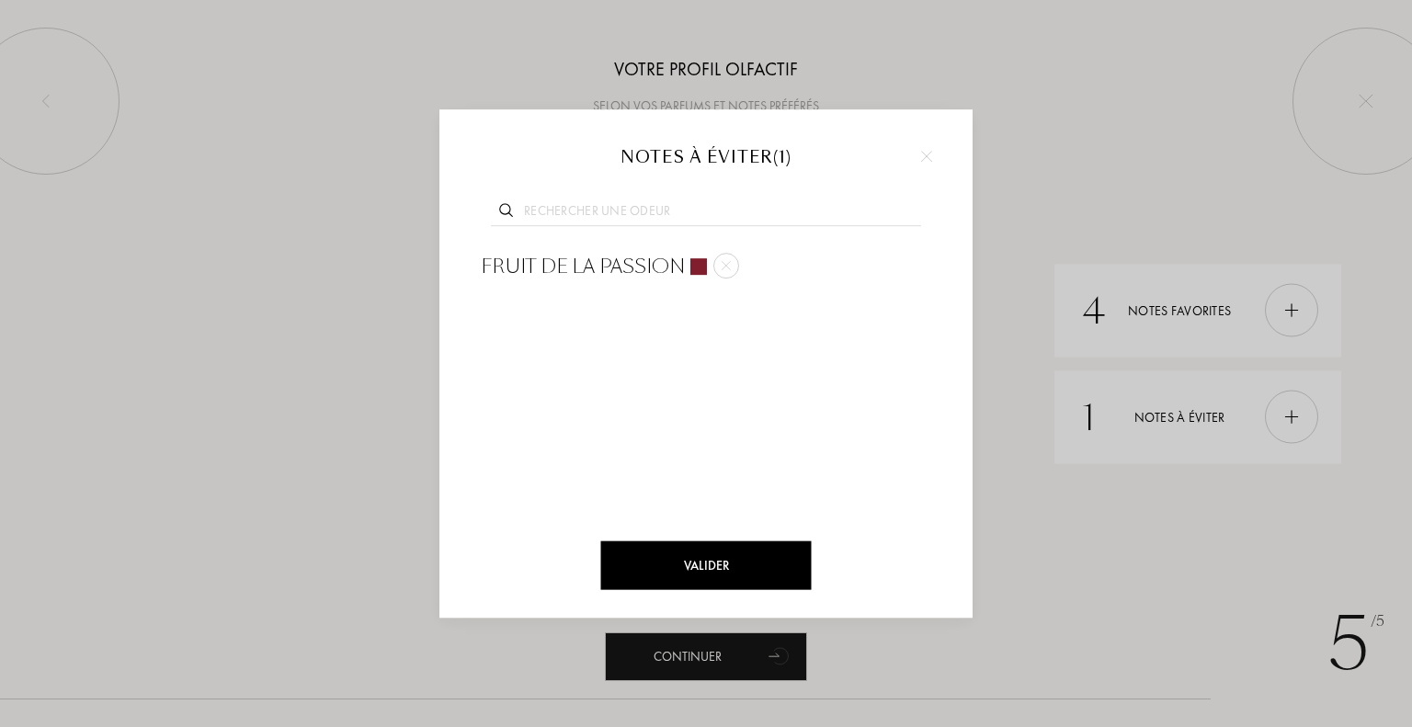
click at [647, 212] on input "text" at bounding box center [706, 213] width 430 height 25
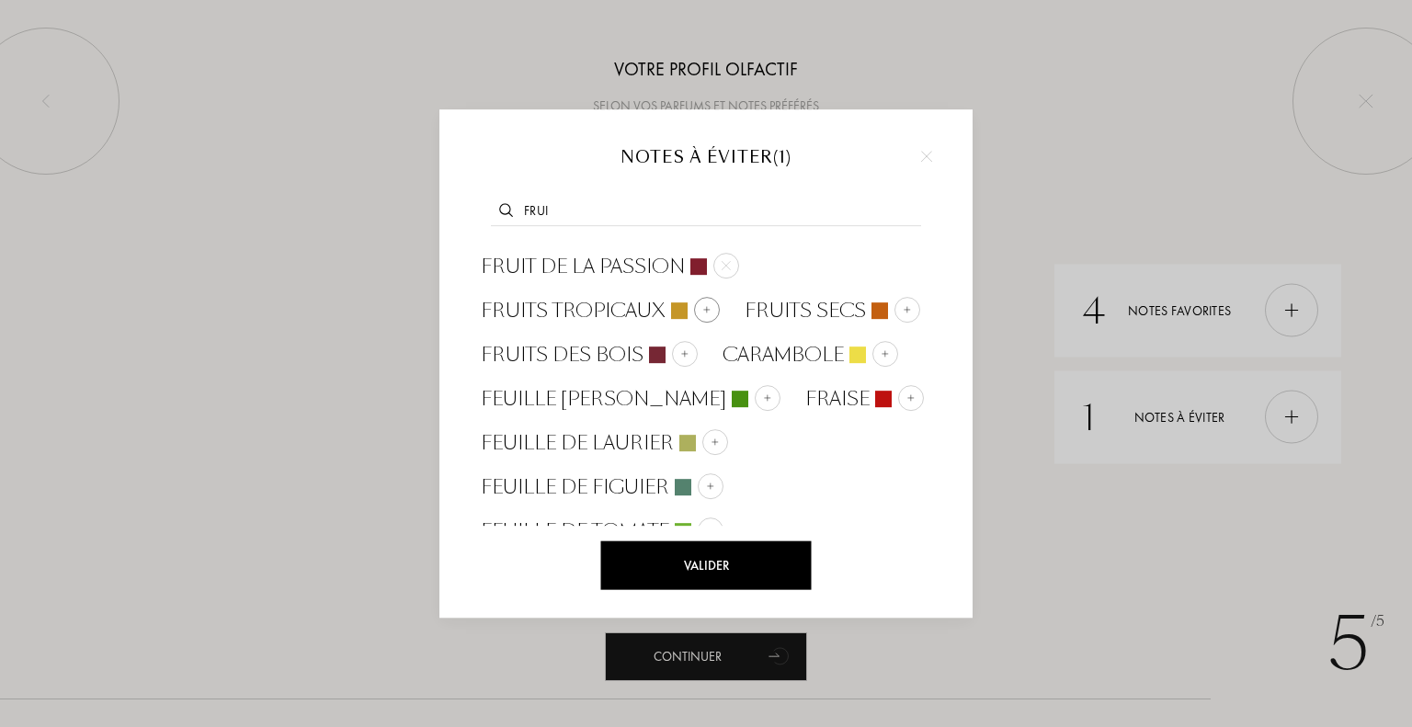
type input "frui"
click at [706, 305] on img at bounding box center [707, 309] width 9 height 9
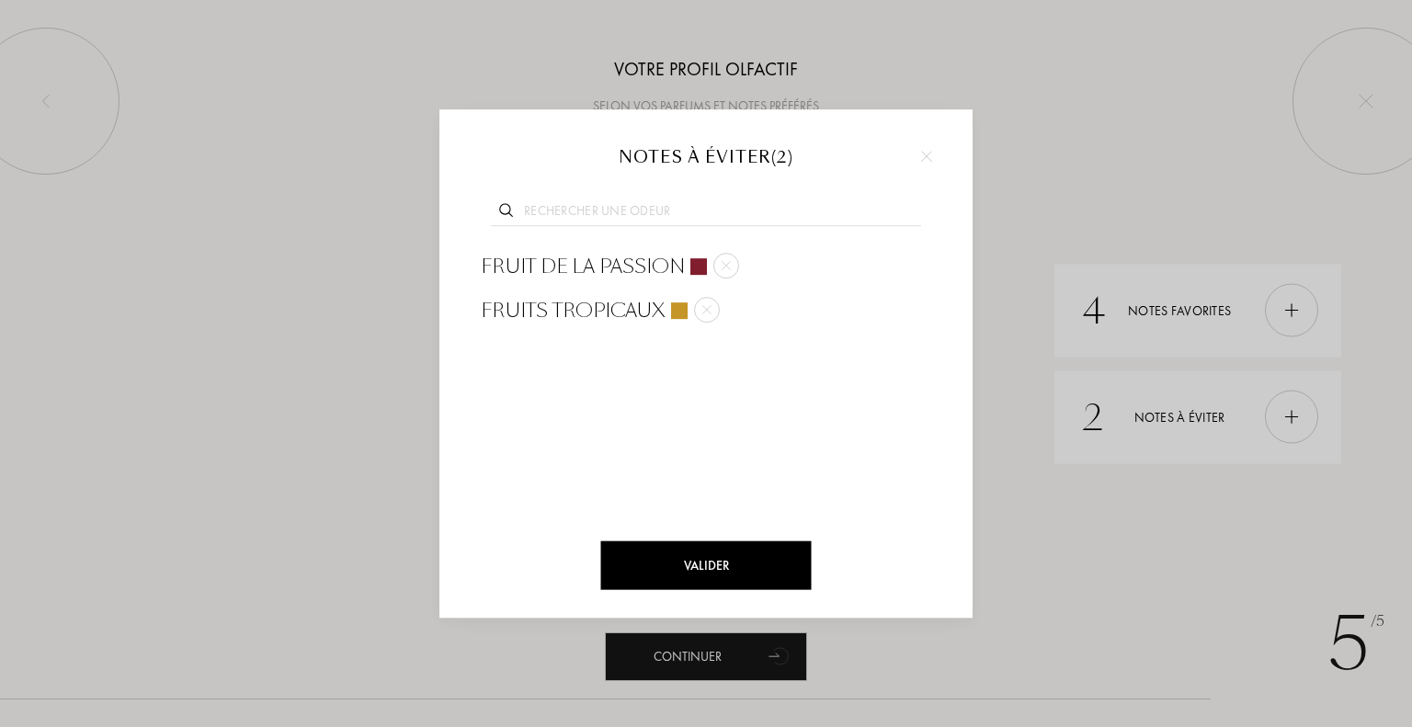
click at [639, 208] on input "text" at bounding box center [706, 213] width 430 height 25
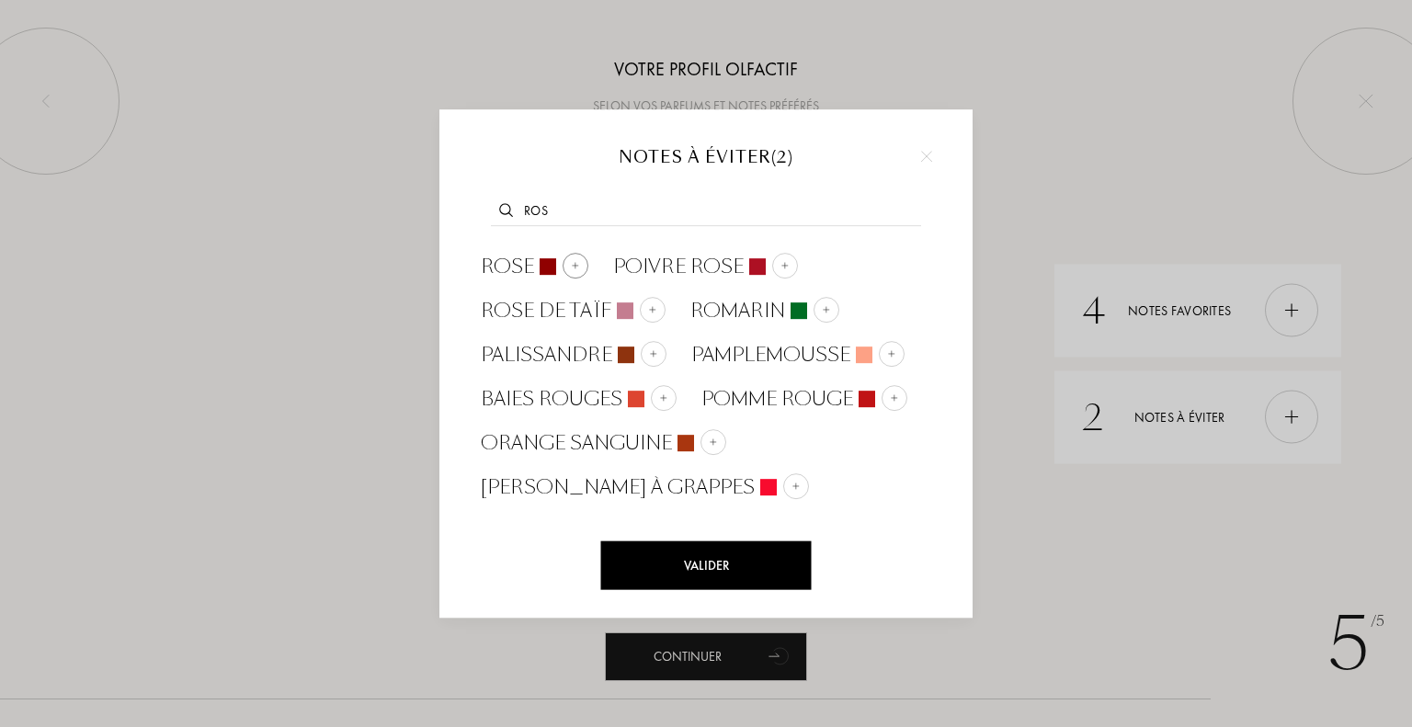
type input "ros"
click at [578, 261] on img at bounding box center [575, 265] width 9 height 9
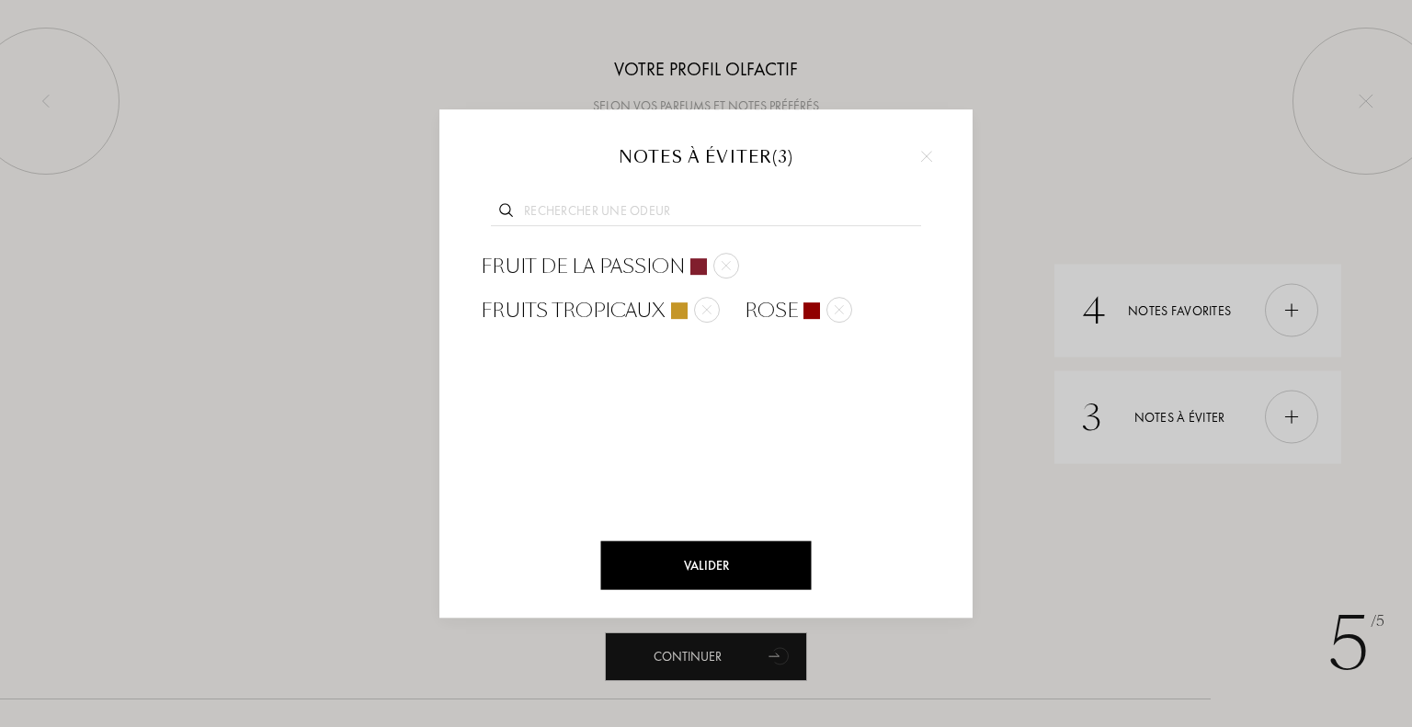
click at [629, 214] on input "text" at bounding box center [706, 213] width 430 height 25
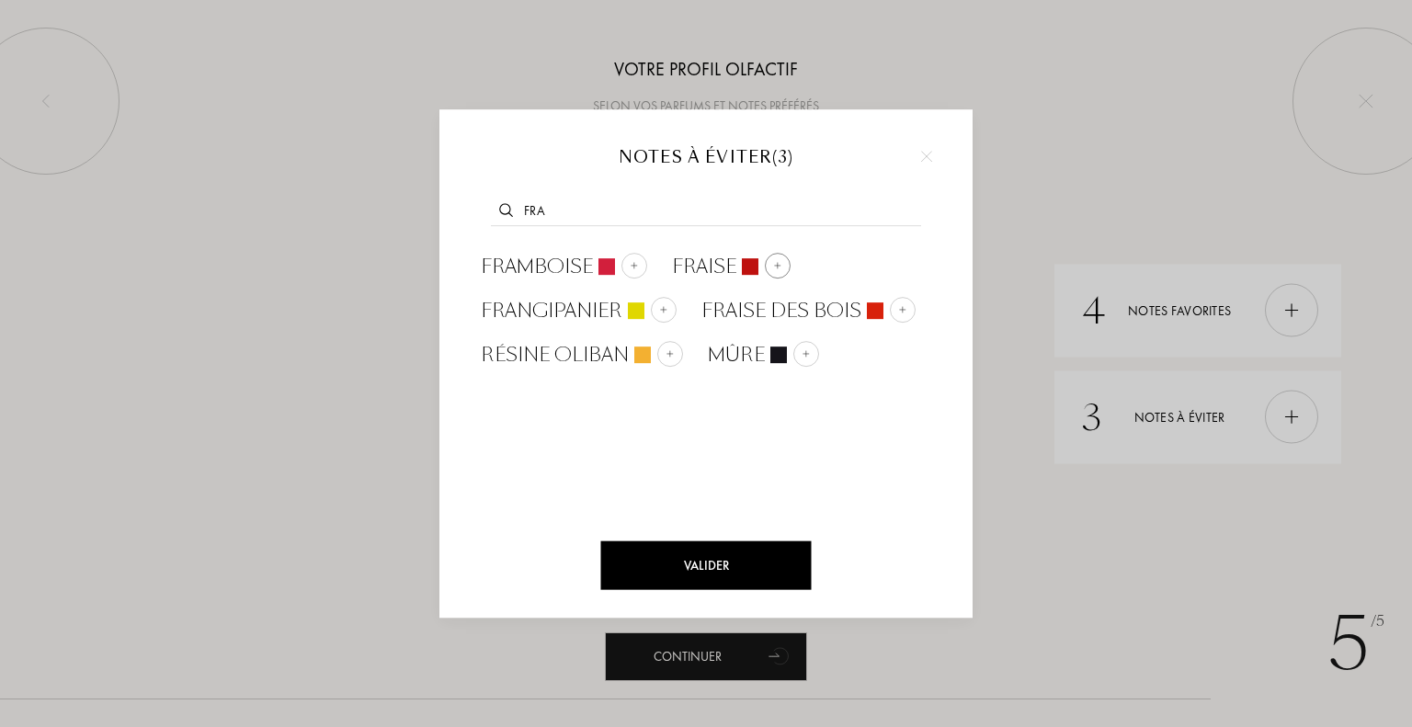
type input "fra"
click at [772, 257] on div at bounding box center [778, 266] width 26 height 26
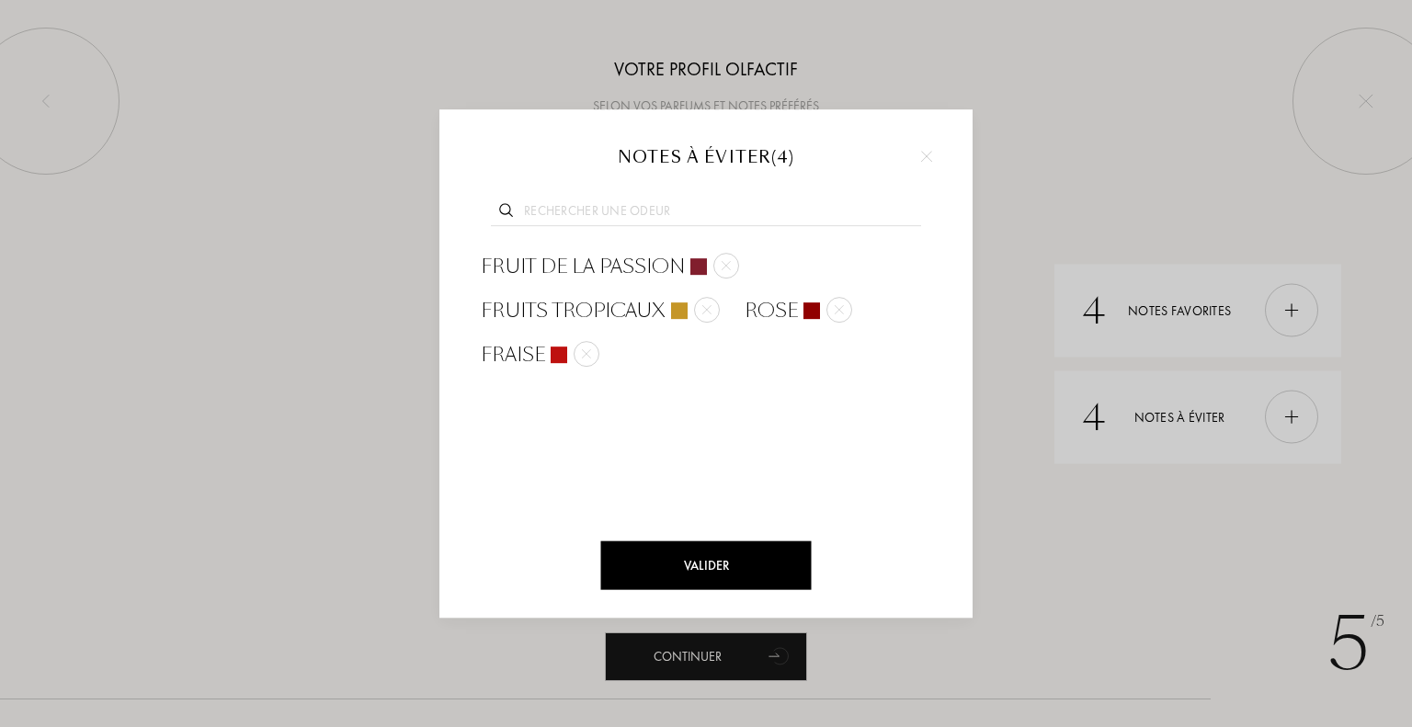
click at [608, 209] on input "text" at bounding box center [706, 213] width 430 height 25
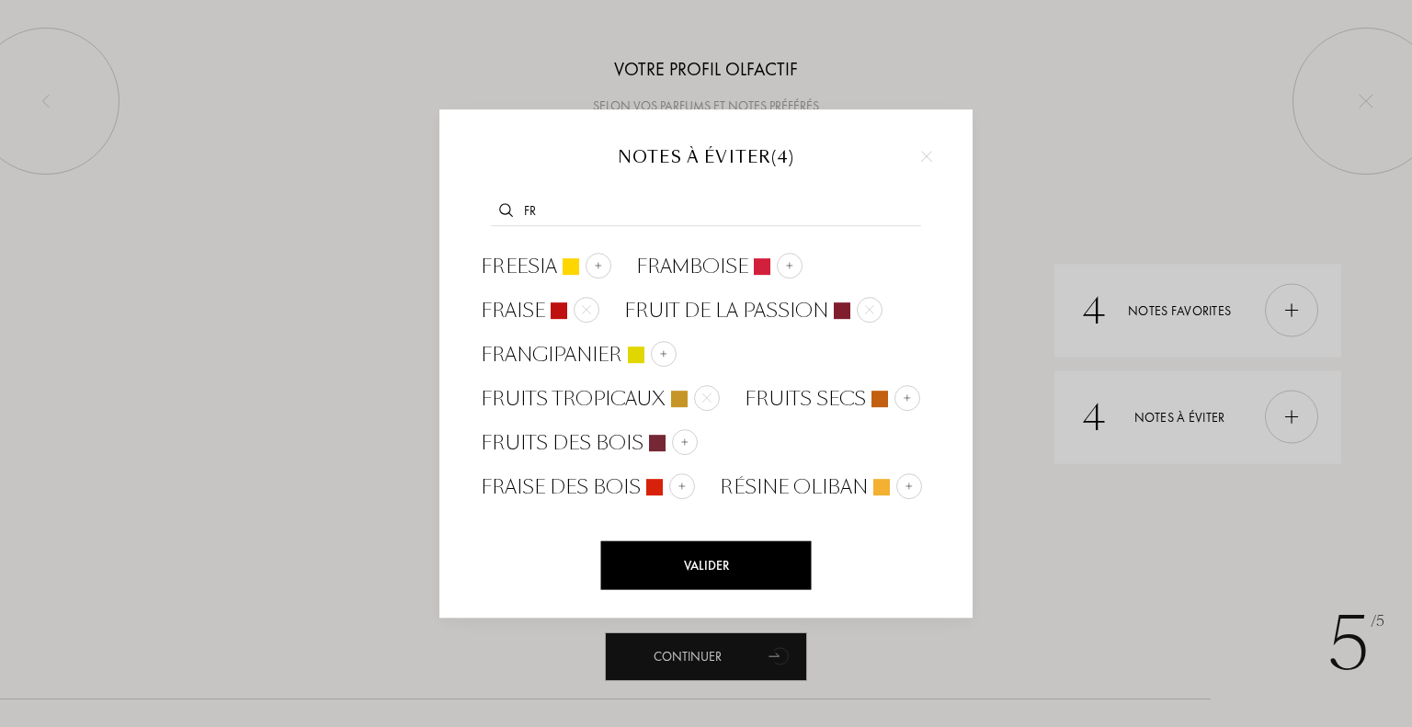
type input "fr"
click at [927, 157] on img at bounding box center [926, 156] width 11 height 11
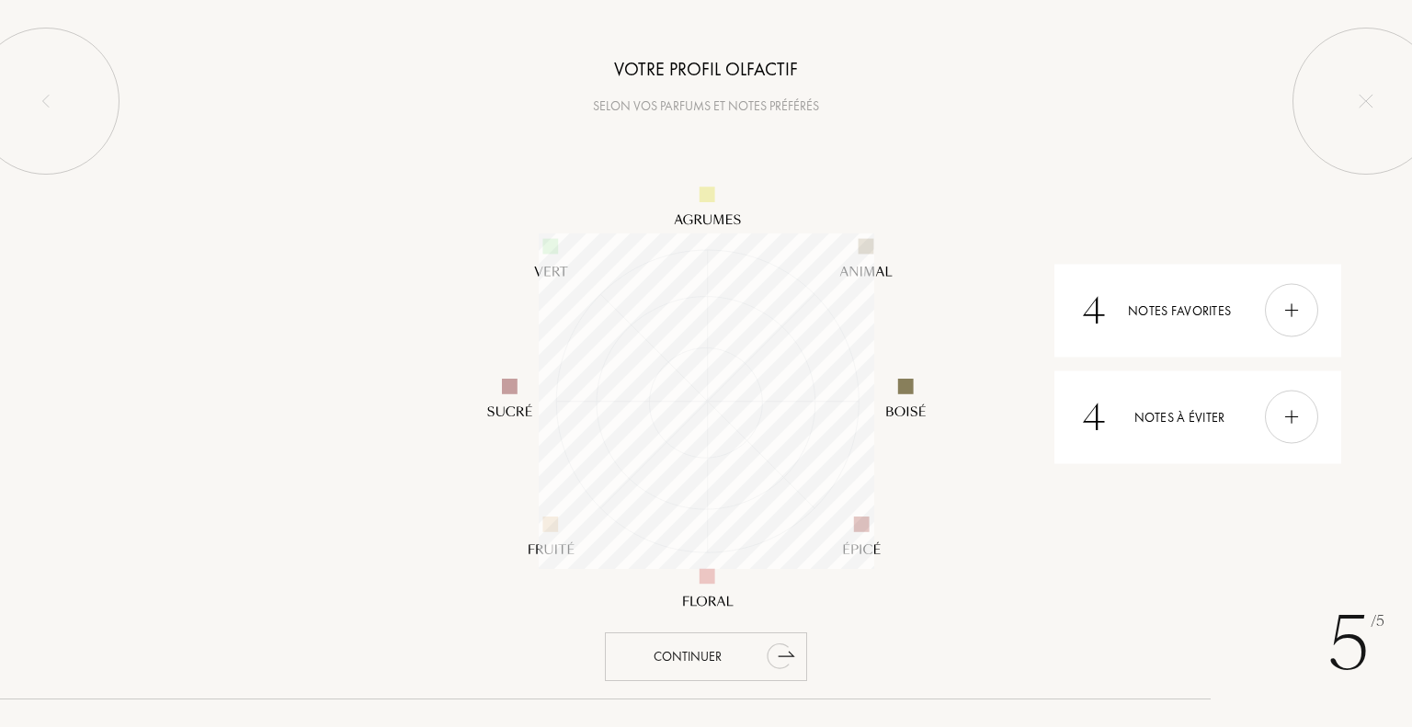
click at [740, 648] on div "Continuer" at bounding box center [706, 657] width 202 height 49
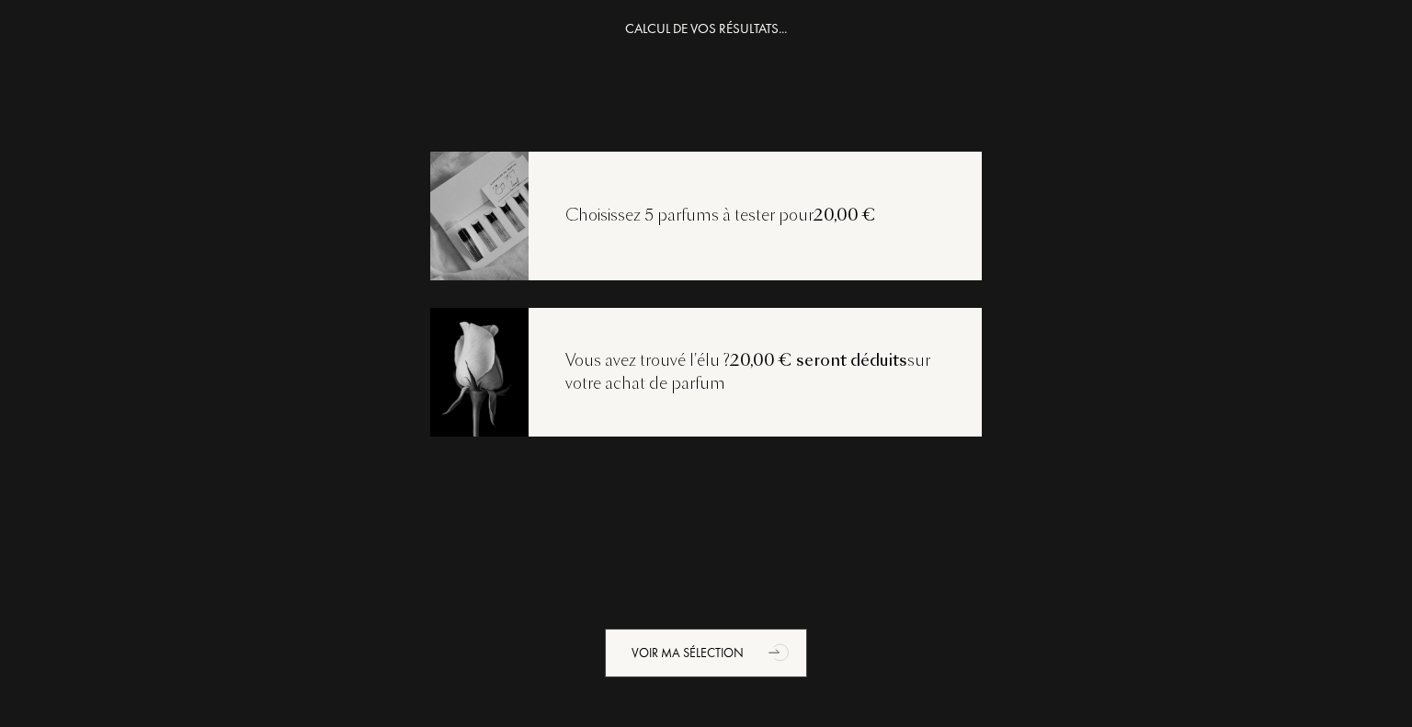
scroll to position [37, 0]
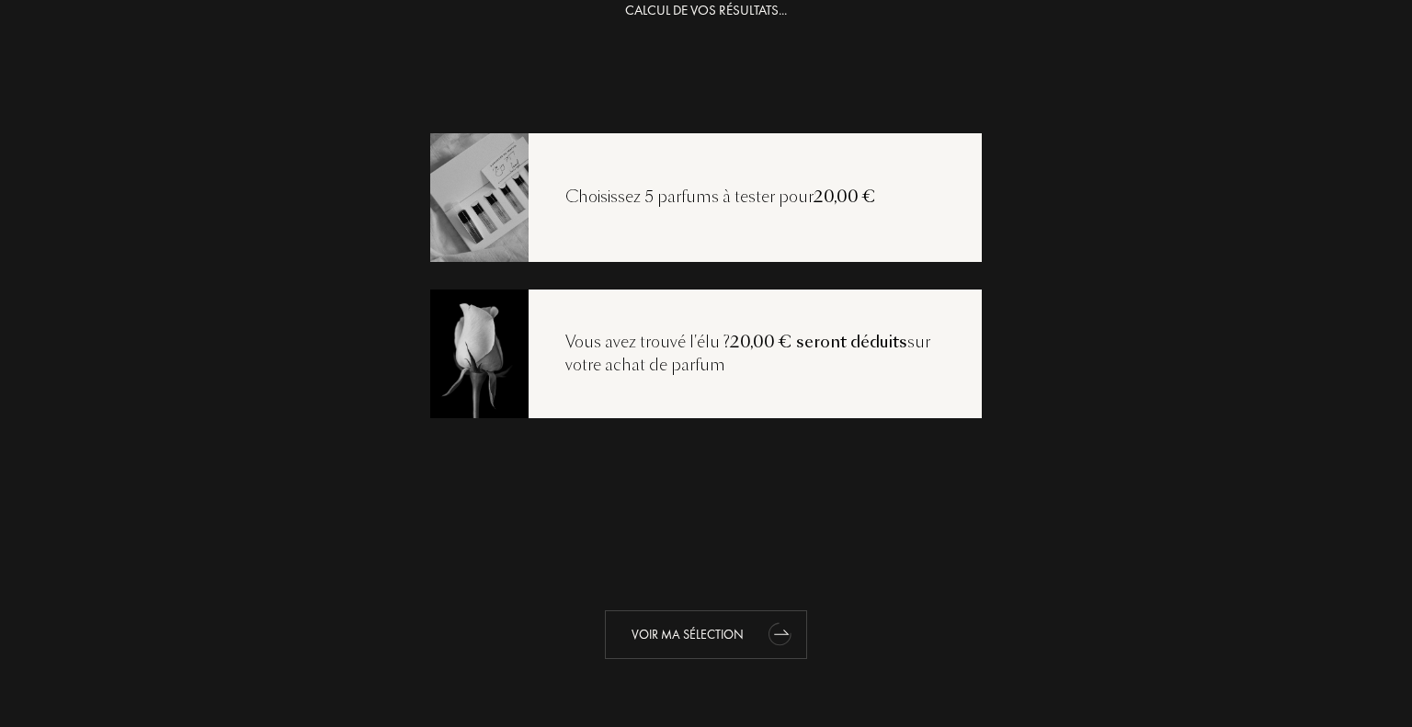
click at [740, 639] on div "Voir ma sélection" at bounding box center [706, 635] width 202 height 49
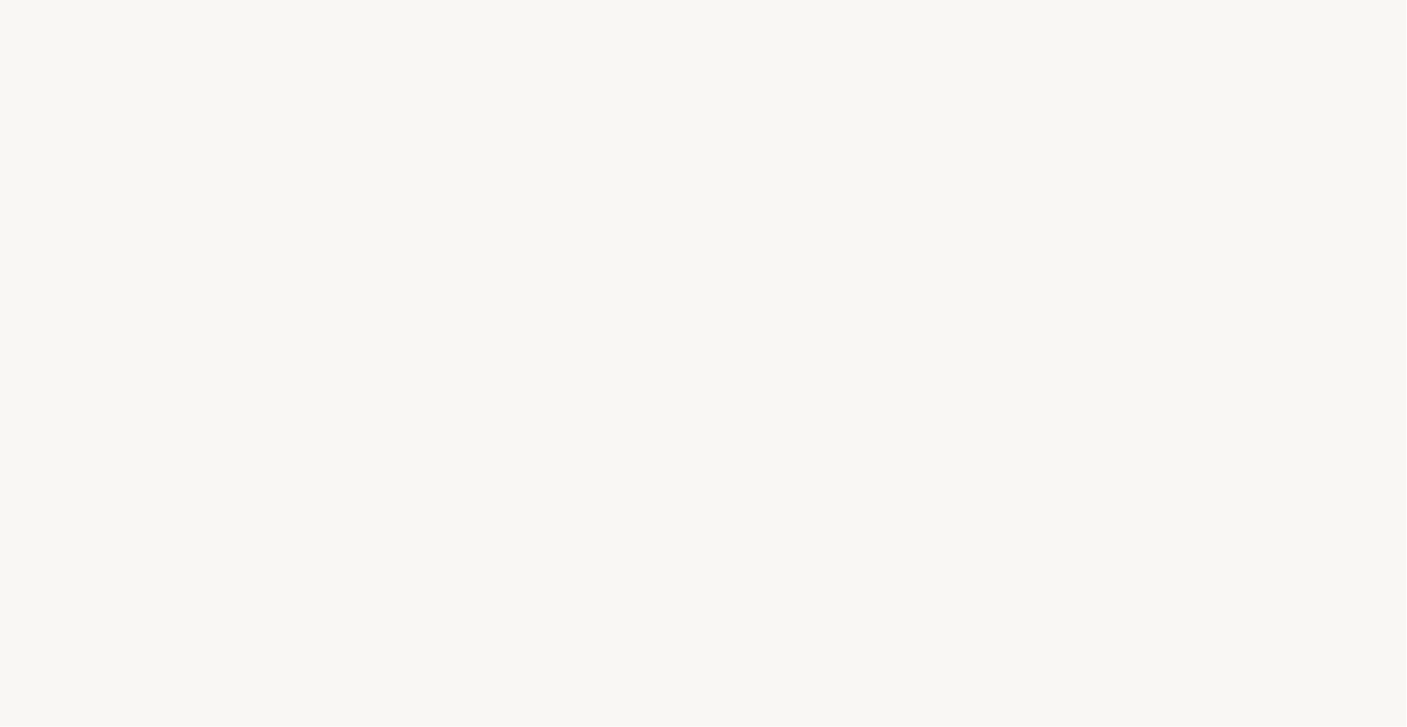
select select "FR"
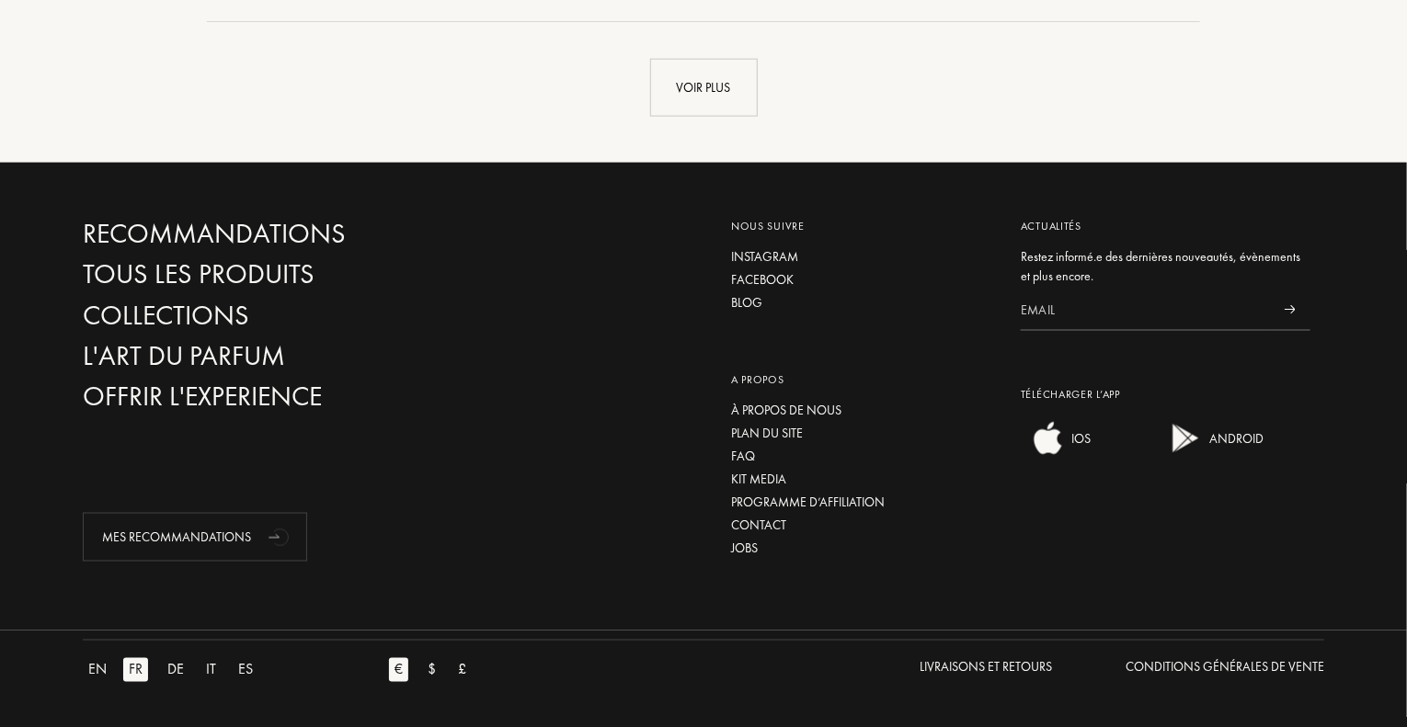
scroll to position [4478, 0]
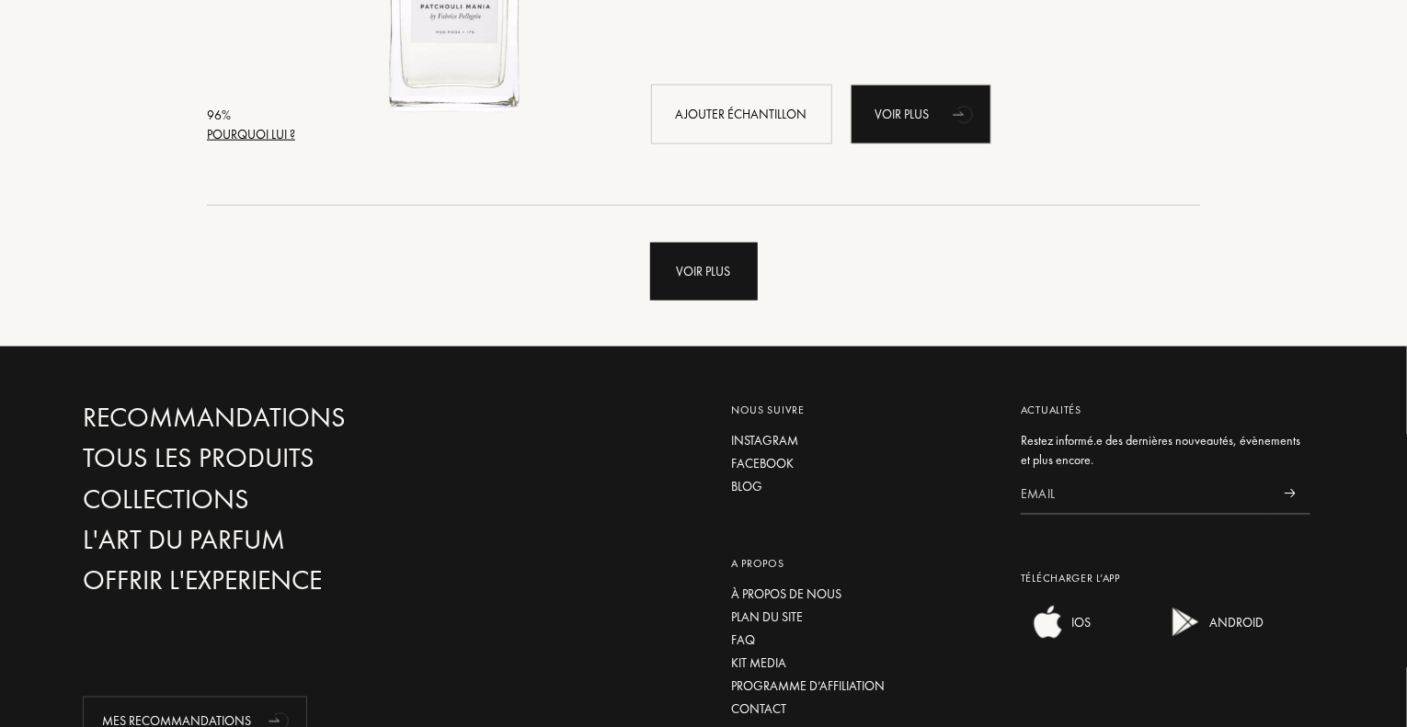
click at [688, 273] on div "Voir plus" at bounding box center [704, 272] width 108 height 58
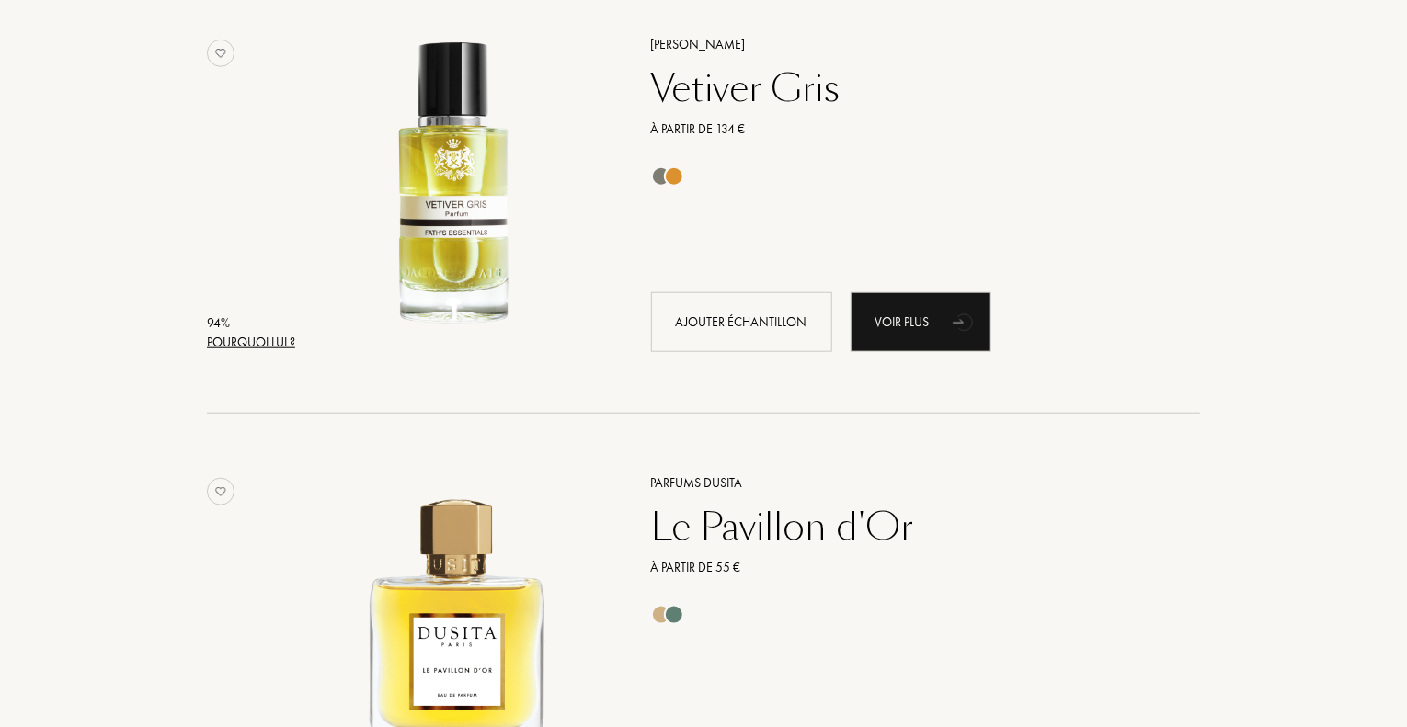
scroll to position [7789, 0]
